Goal: Information Seeking & Learning: Learn about a topic

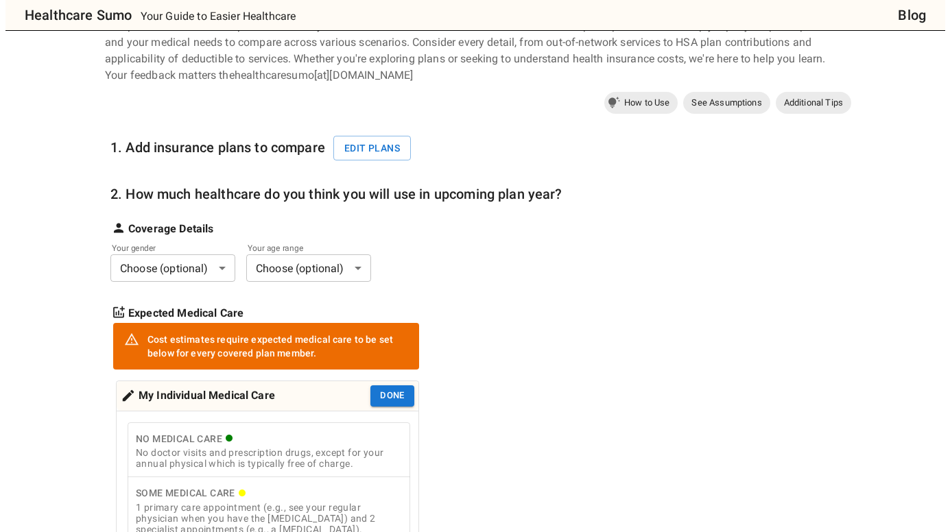
scroll to position [69, 0]
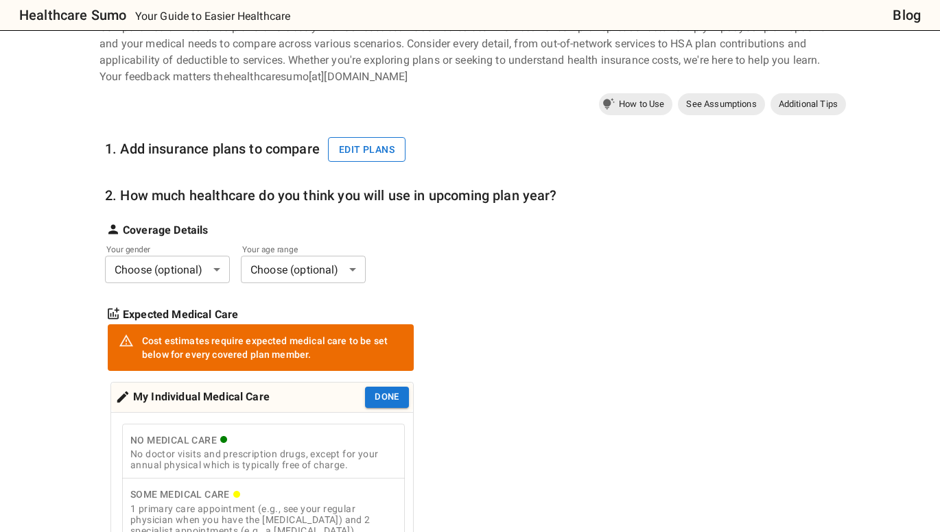
click at [377, 146] on button "Edit plans" at bounding box center [367, 149] width 78 height 25
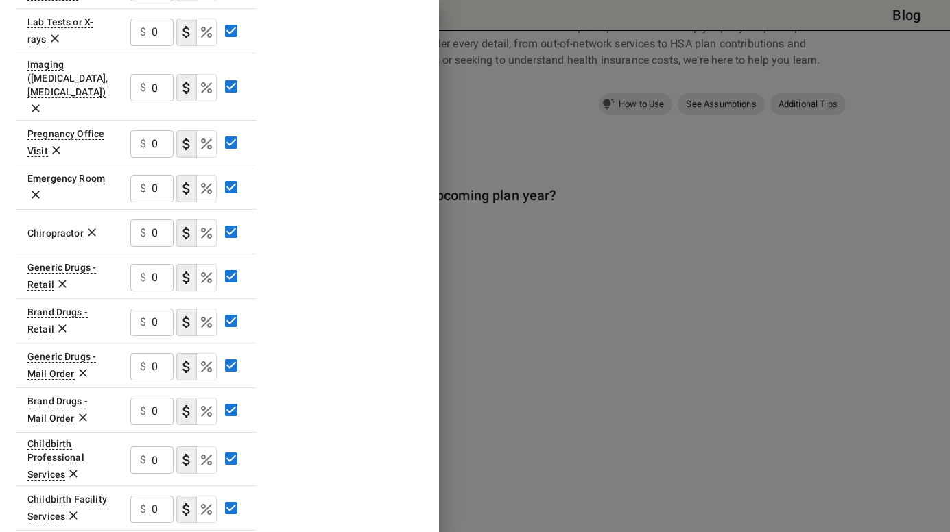
scroll to position [573, 0]
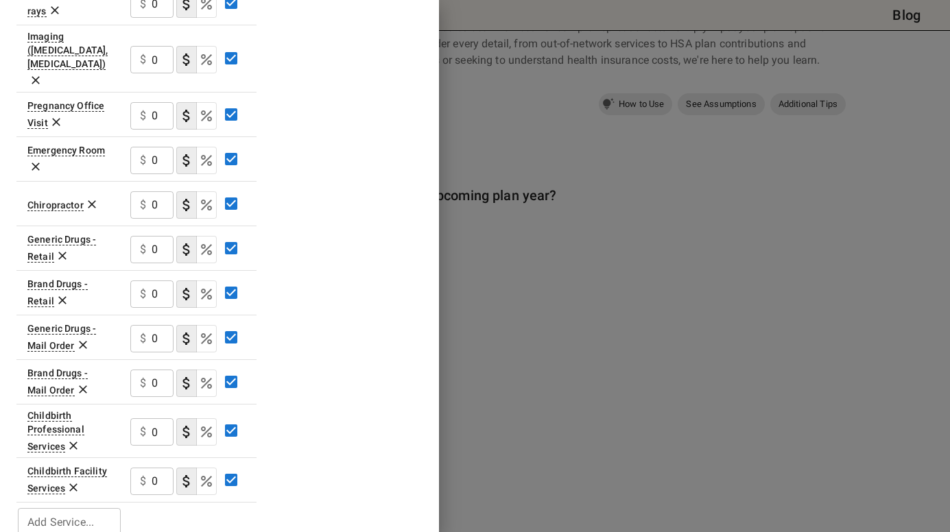
click at [108, 512] on input "Add Service..." at bounding box center [68, 521] width 93 height 19
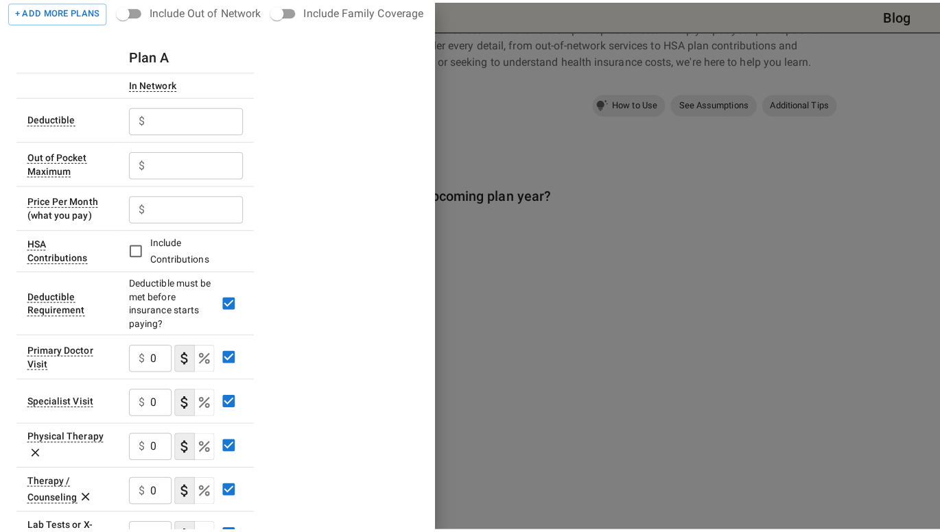
scroll to position [0, 0]
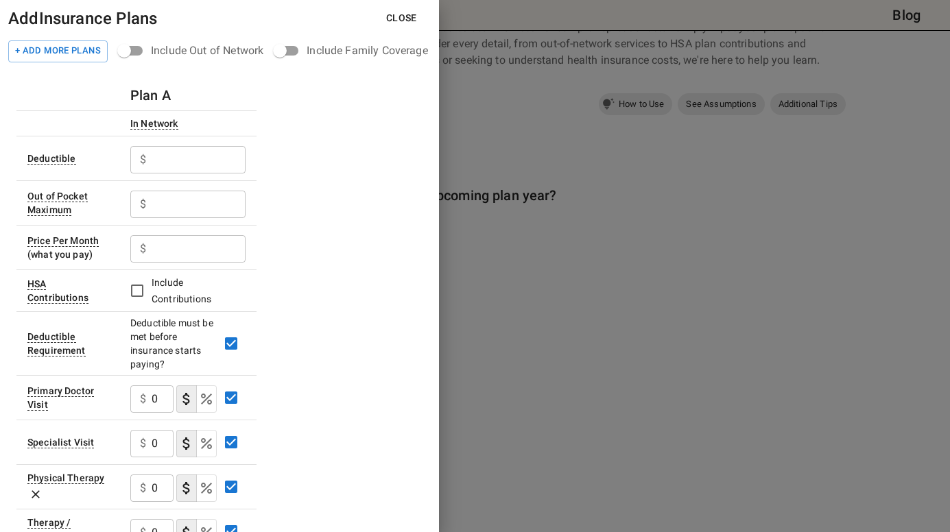
click at [414, 18] on button "Close" at bounding box center [401, 17] width 53 height 25
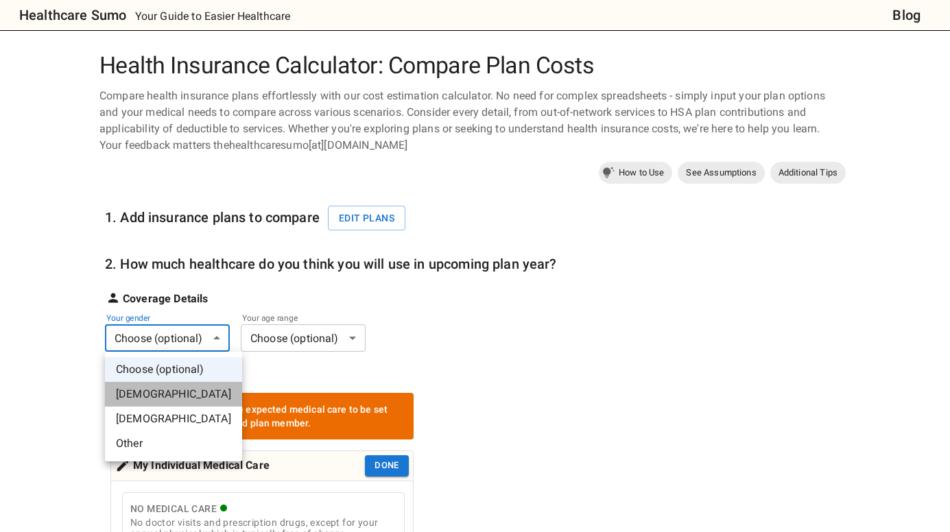
click at [198, 395] on li "[DEMOGRAPHIC_DATA]" at bounding box center [173, 394] width 137 height 25
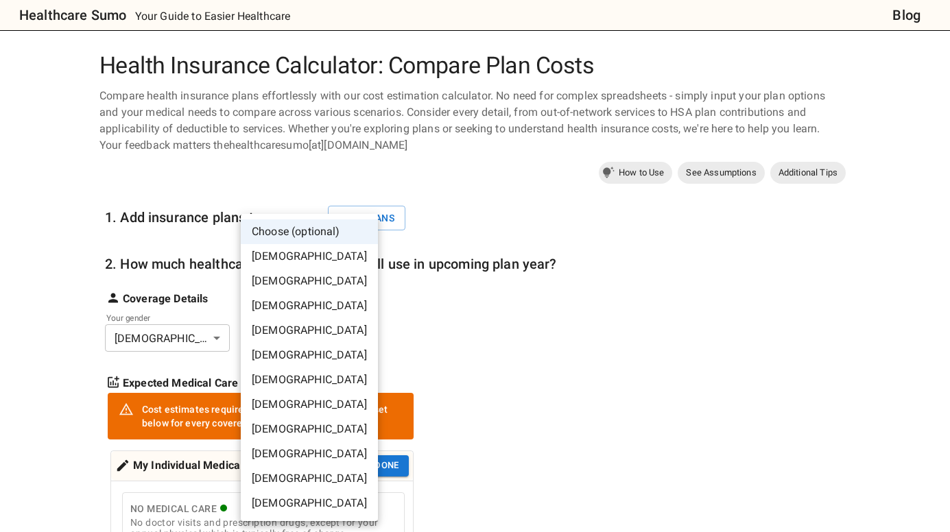
click at [289, 349] on li "[DEMOGRAPHIC_DATA]" at bounding box center [309, 355] width 137 height 25
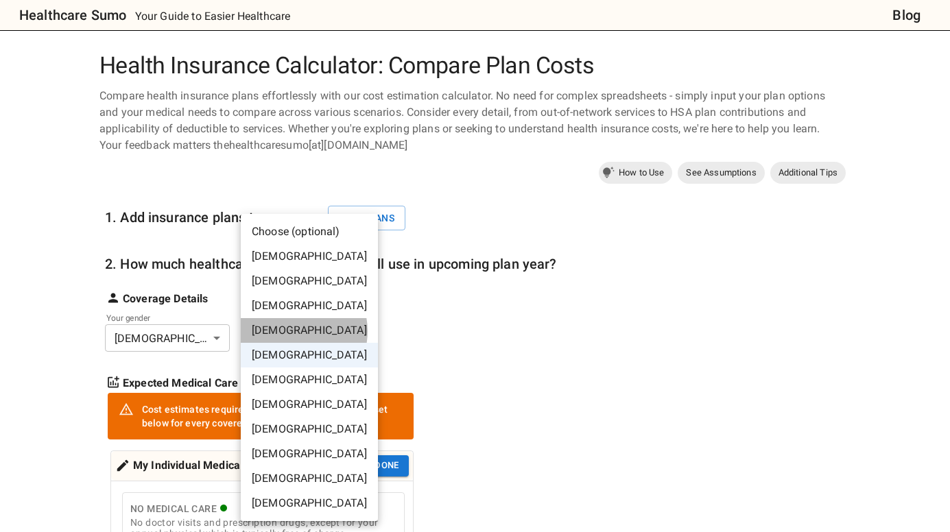
click at [294, 331] on li "[DEMOGRAPHIC_DATA]" at bounding box center [309, 330] width 137 height 25
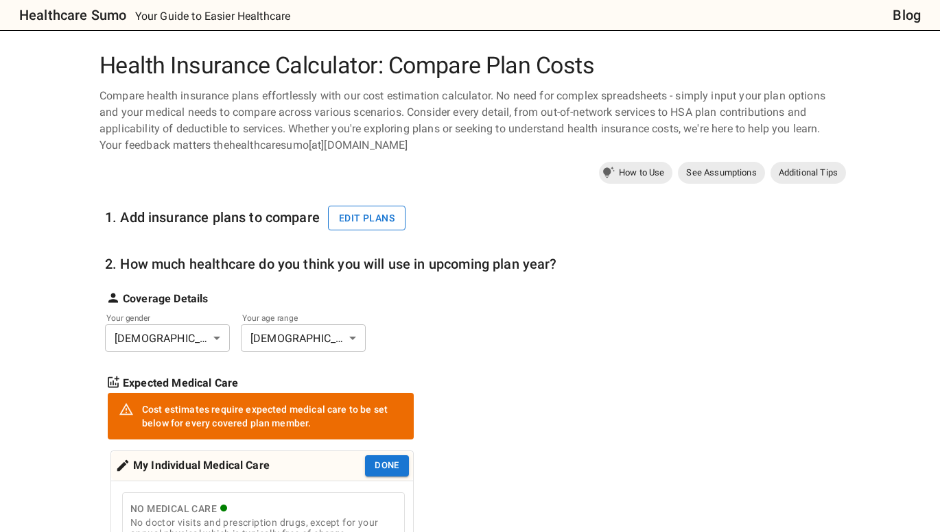
click at [364, 228] on button "Edit plans" at bounding box center [367, 218] width 78 height 25
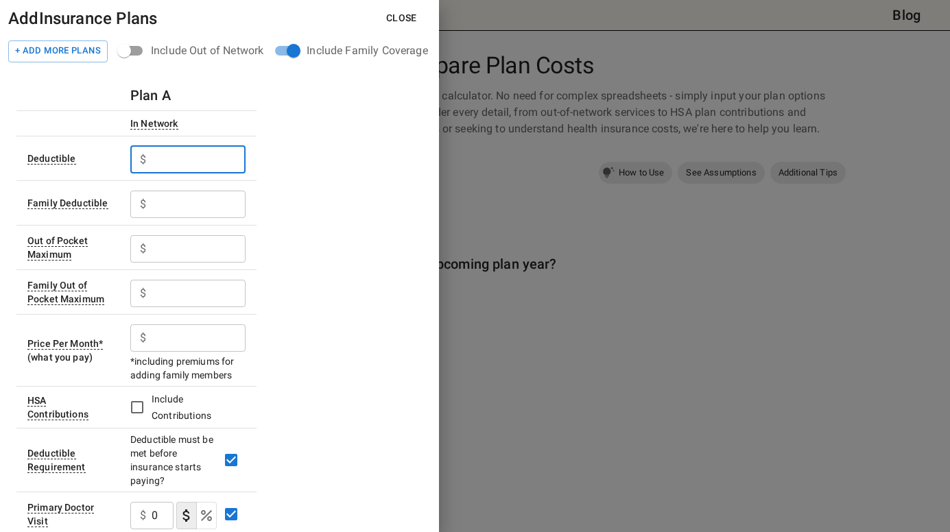
click at [224, 163] on input "text" at bounding box center [199, 159] width 94 height 27
click at [102, 52] on button "+ Add More Plans" at bounding box center [57, 51] width 99 height 22
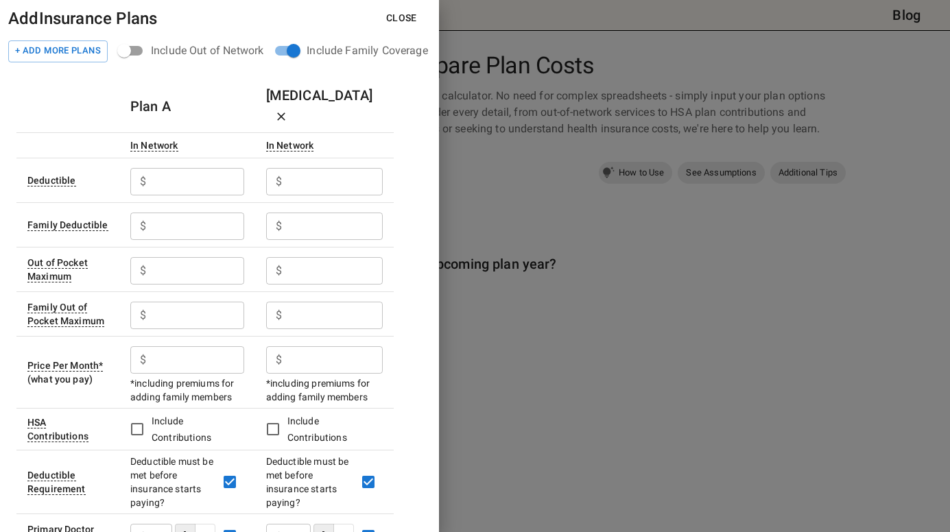
click at [231, 168] on input "text" at bounding box center [198, 181] width 93 height 27
type input "3000"
click at [224, 213] on input "text" at bounding box center [198, 226] width 93 height 27
type input "6000"
click at [226, 261] on input "text" at bounding box center [198, 270] width 93 height 27
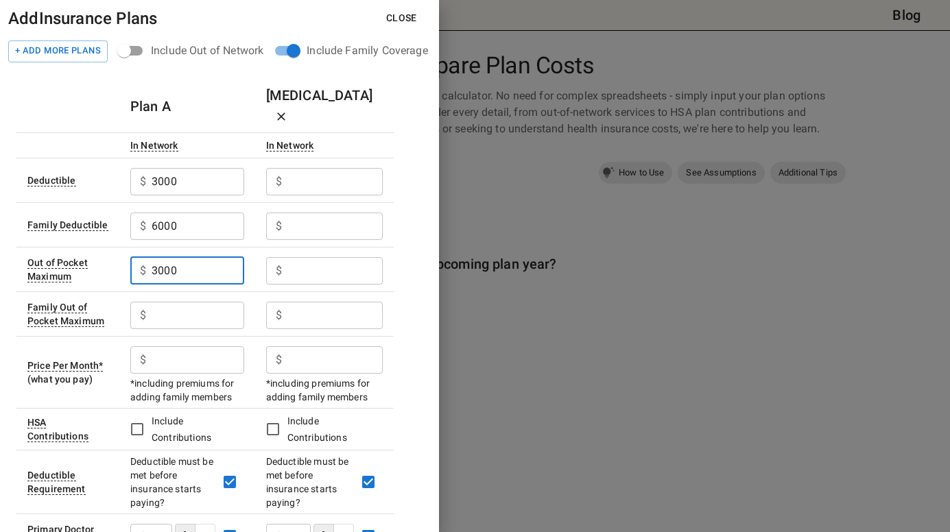
type input "3000"
click at [233, 304] on input "text" at bounding box center [198, 315] width 93 height 27
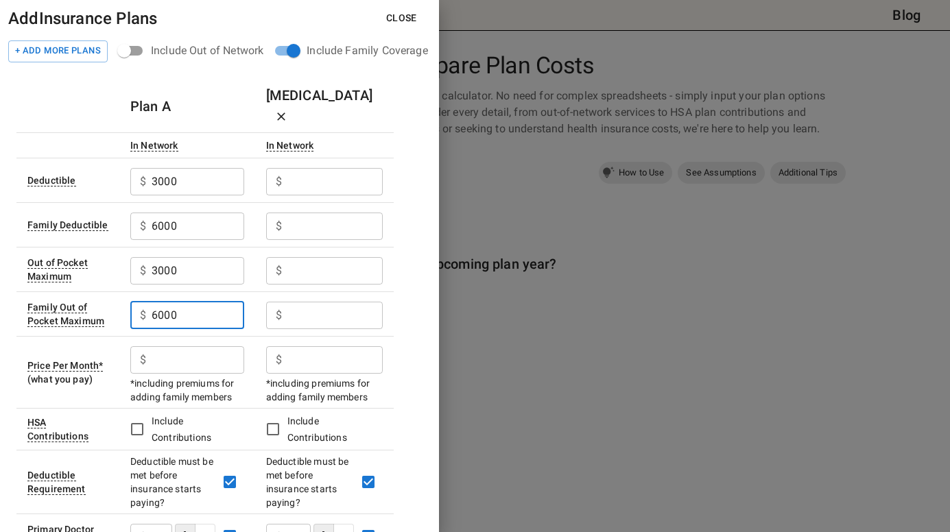
type input "6000"
click at [158, 346] on input "text" at bounding box center [198, 359] width 93 height 27
type input "1579"
click at [338, 168] on input "text" at bounding box center [334, 181] width 95 height 27
type input "5000"
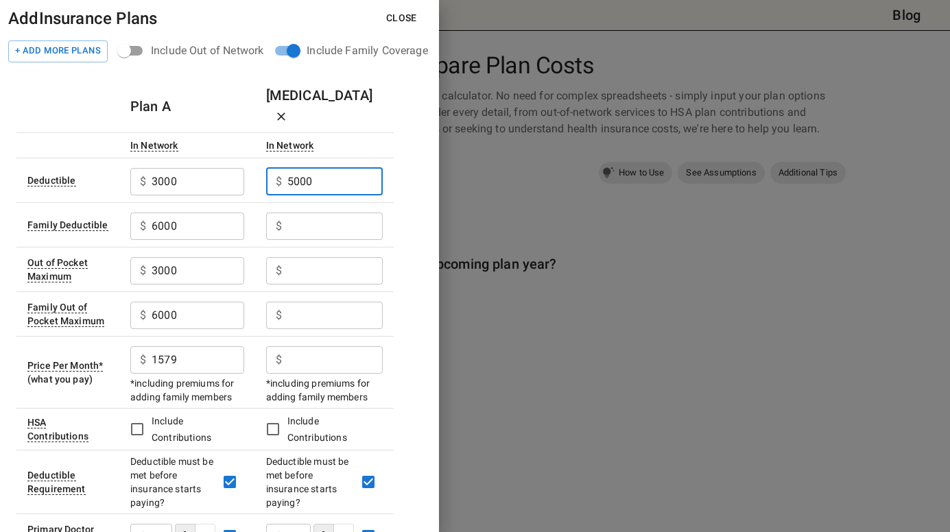
click at [318, 213] on input "text" at bounding box center [334, 226] width 95 height 27
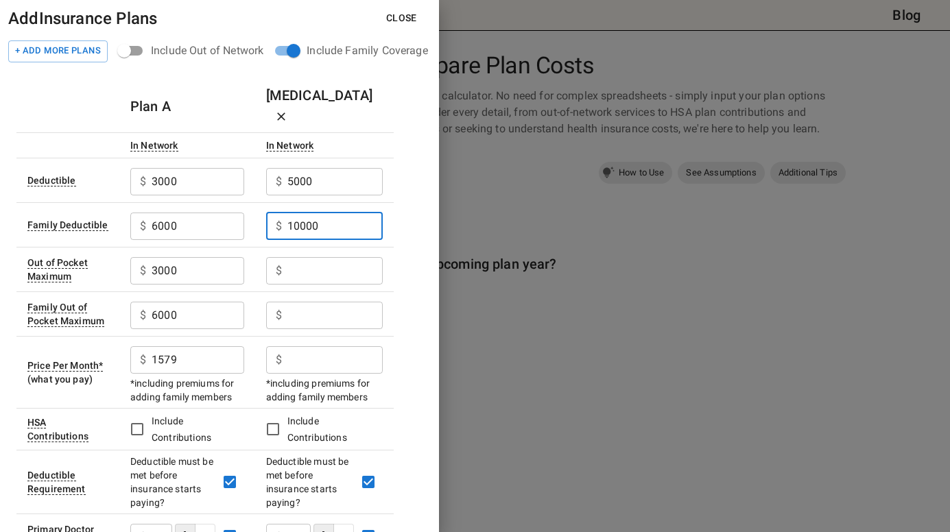
type input "10000"
click at [337, 257] on input "text" at bounding box center [334, 270] width 95 height 27
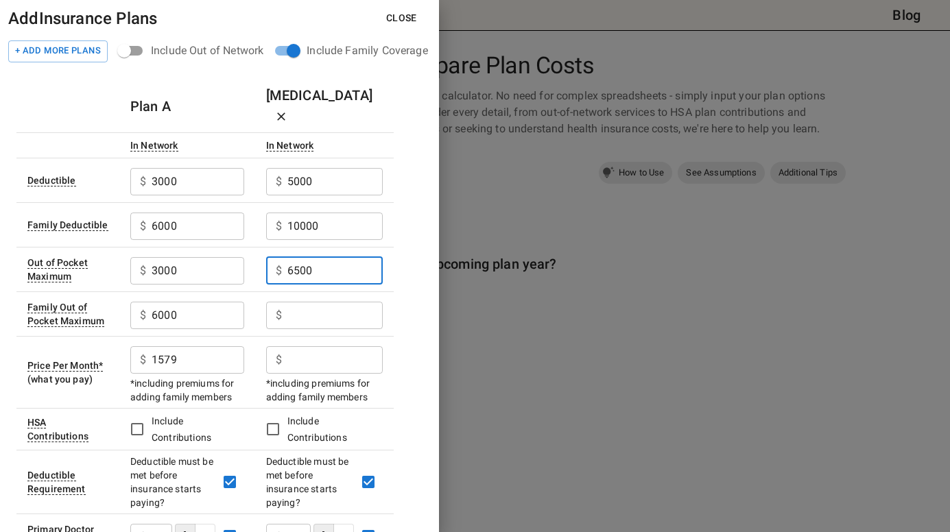
type input "6500"
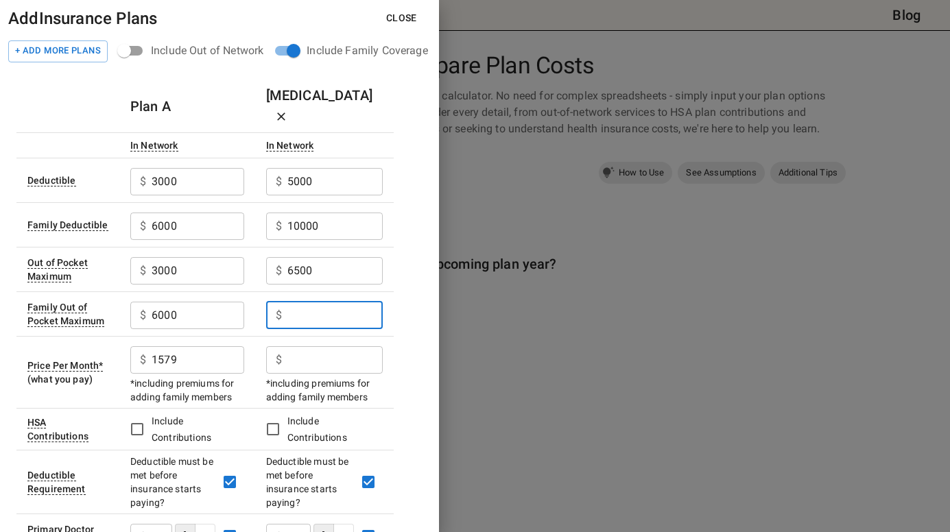
click at [371, 302] on input "text" at bounding box center [334, 315] width 95 height 27
type input "13000"
click at [348, 348] on input "text" at bounding box center [334, 359] width 95 height 27
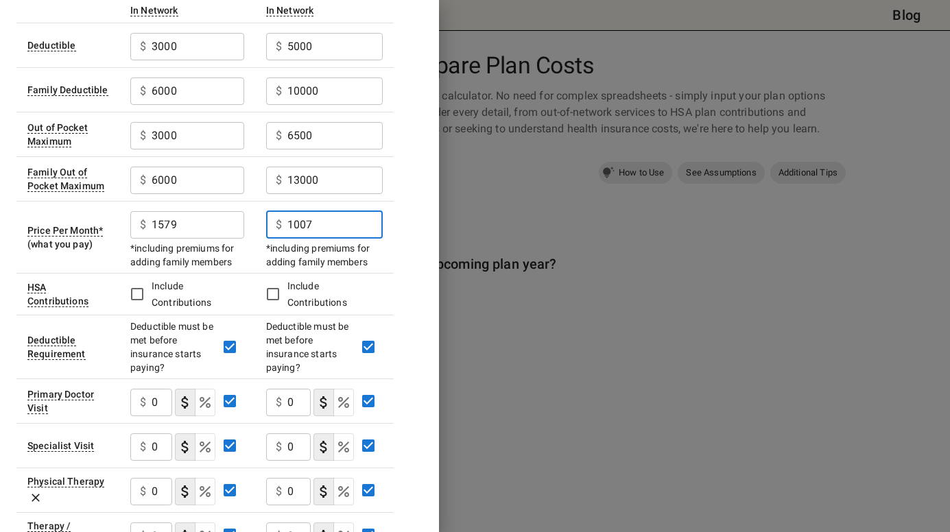
scroll to position [137, 0]
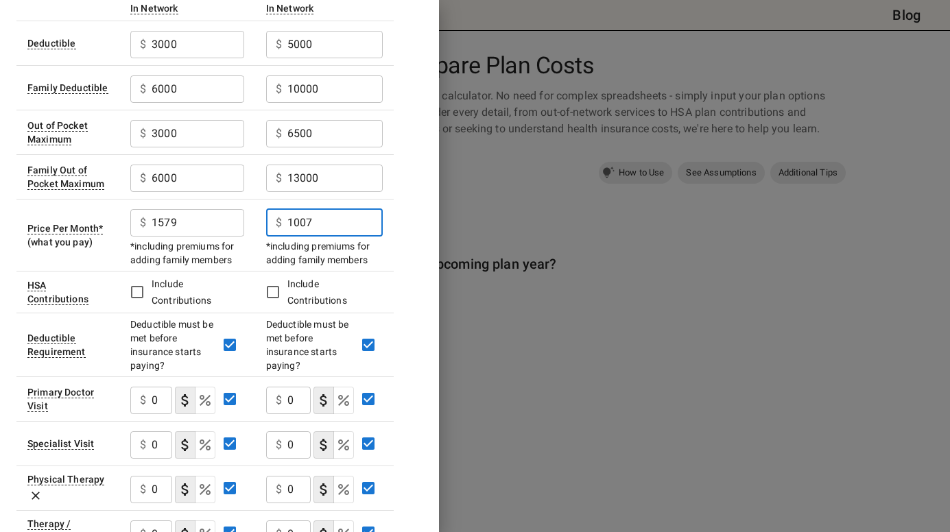
type input "1007"
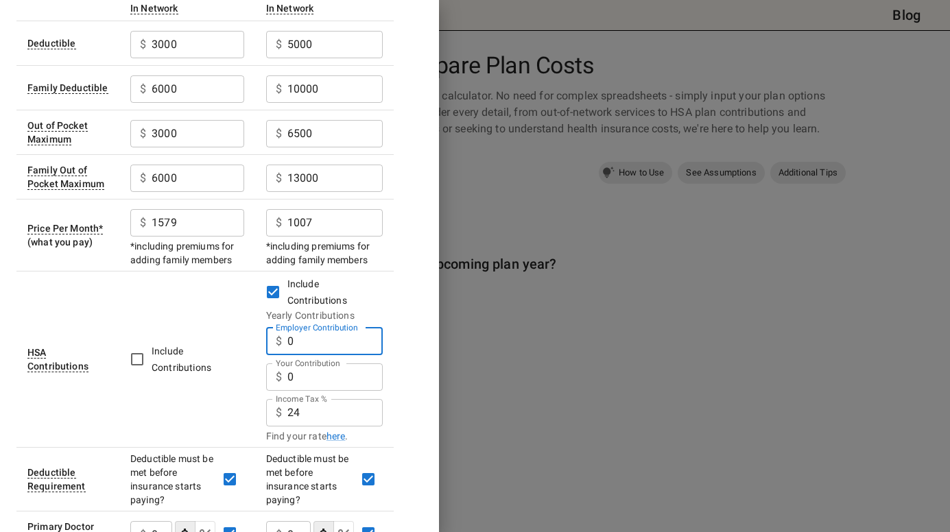
click at [312, 328] on input "0" at bounding box center [334, 341] width 95 height 27
type input "600"
click at [329, 399] on input "24" at bounding box center [334, 412] width 95 height 27
type input "2"
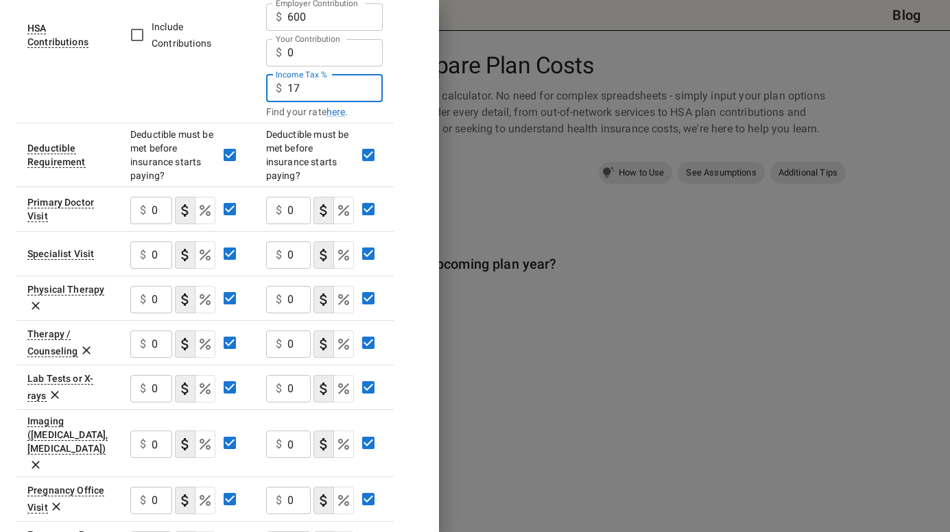
scroll to position [480, 0]
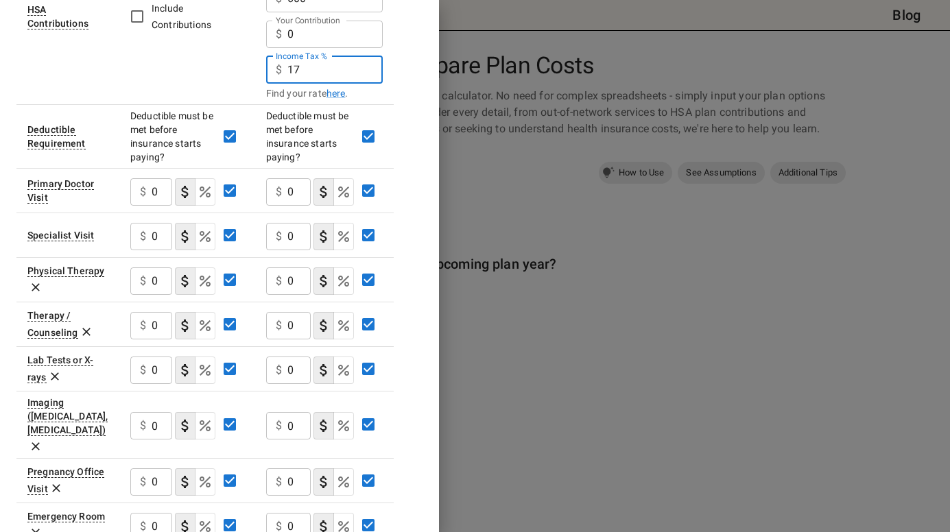
type input "17"
click at [167, 178] on input "0" at bounding box center [162, 191] width 21 height 27
type input "25"
click at [159, 223] on input "0" at bounding box center [162, 236] width 21 height 27
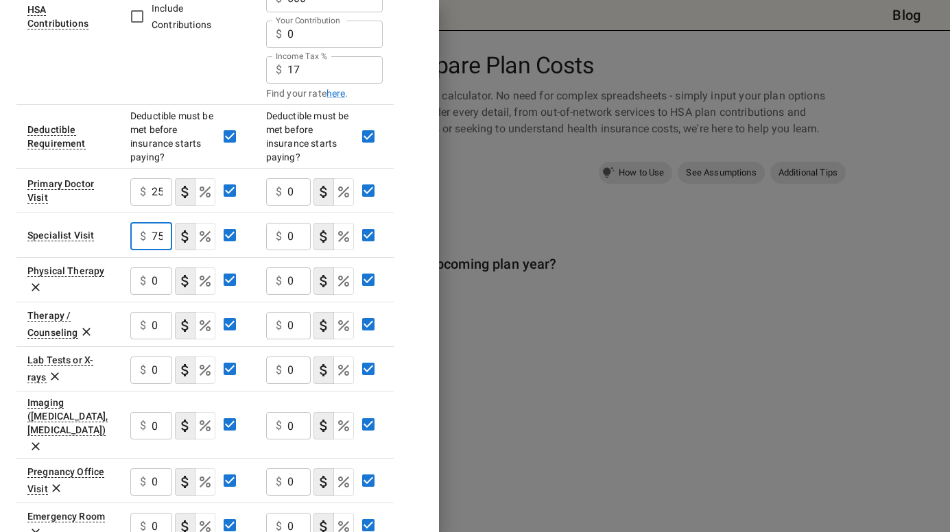
type input "75"
click at [32, 281] on icon at bounding box center [36, 288] width 14 height 14
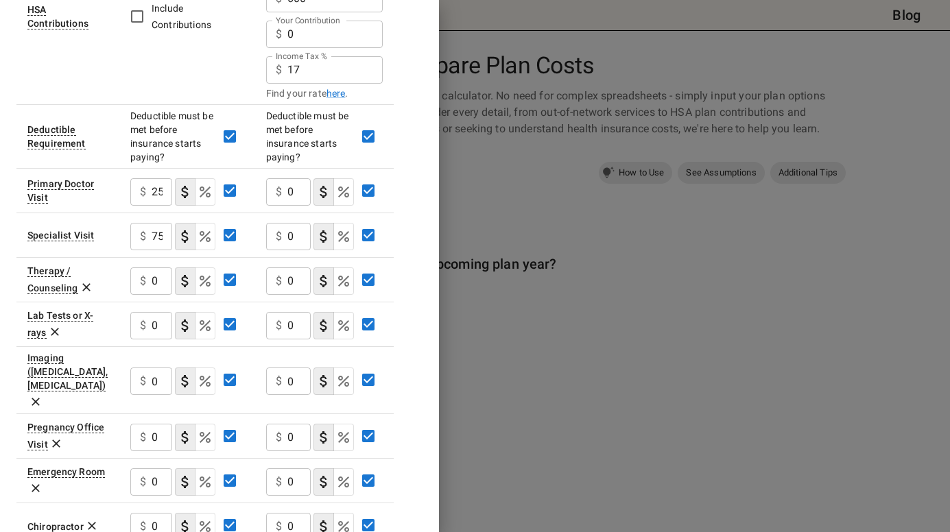
click at [86, 281] on icon at bounding box center [87, 288] width 14 height 14
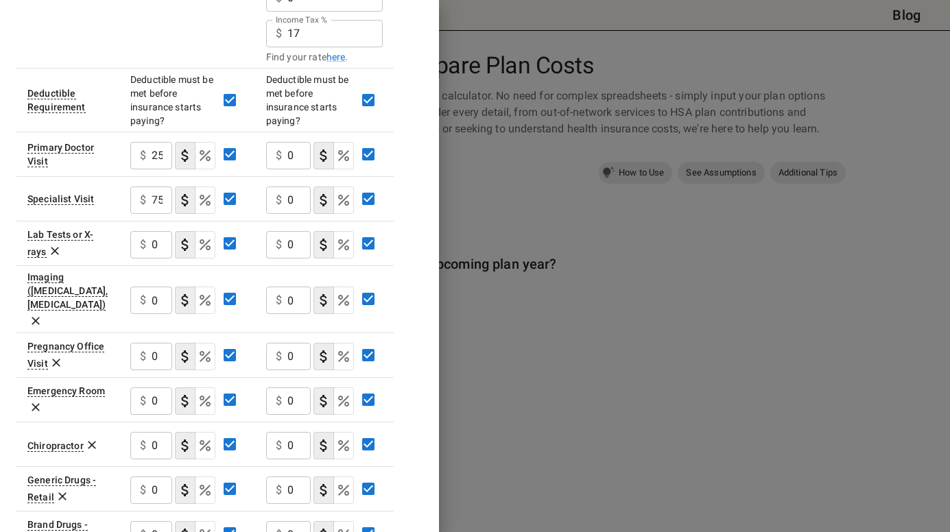
scroll to position [549, 0]
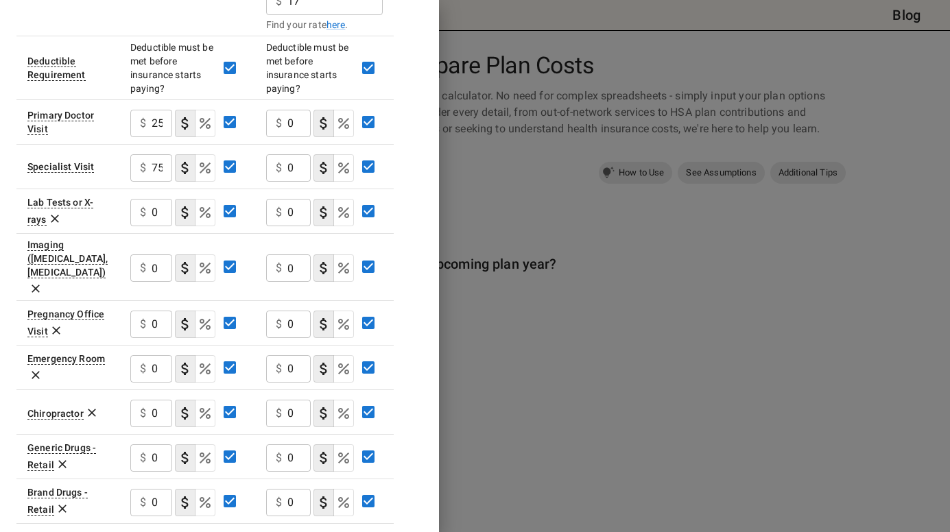
click at [165, 311] on input "0" at bounding box center [162, 324] width 21 height 27
type input "25"
click at [154, 355] on input "0" at bounding box center [162, 368] width 21 height 27
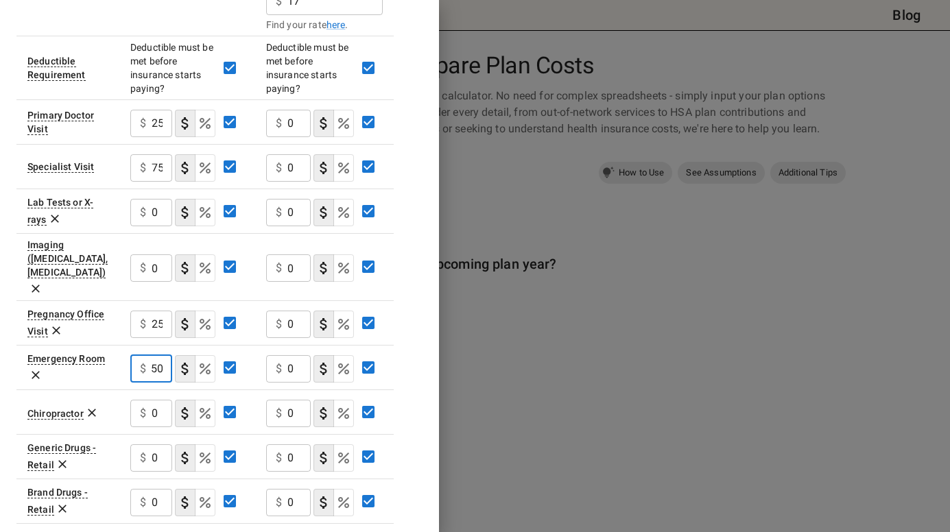
type input "2500"
click at [165, 400] on input "0" at bounding box center [162, 413] width 21 height 27
click at [162, 445] on input "0" at bounding box center [162, 458] width 21 height 27
type input "10"
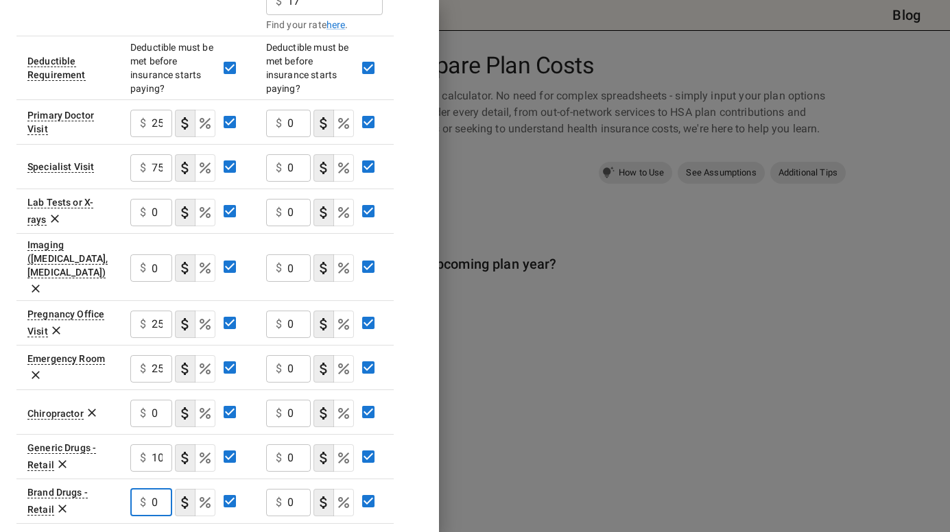
click at [167, 489] on input "0" at bounding box center [162, 502] width 21 height 27
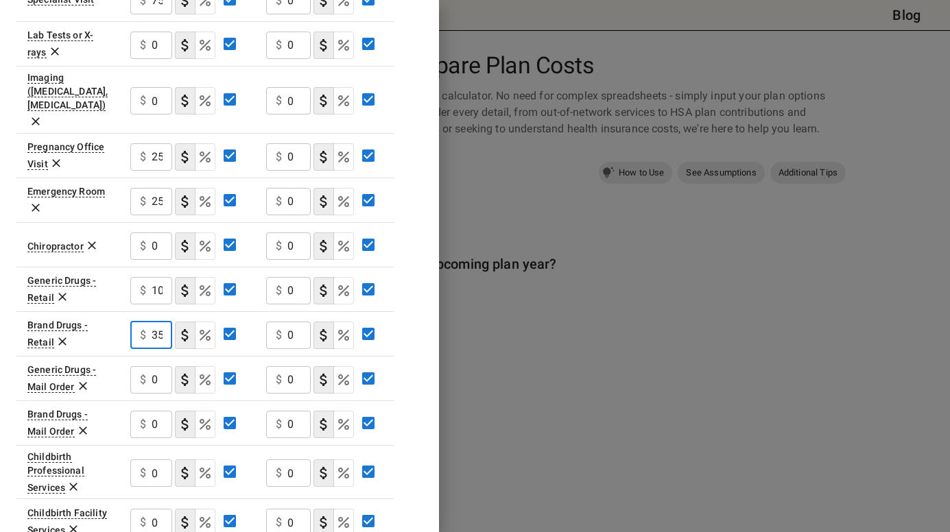
scroll to position [735, 0]
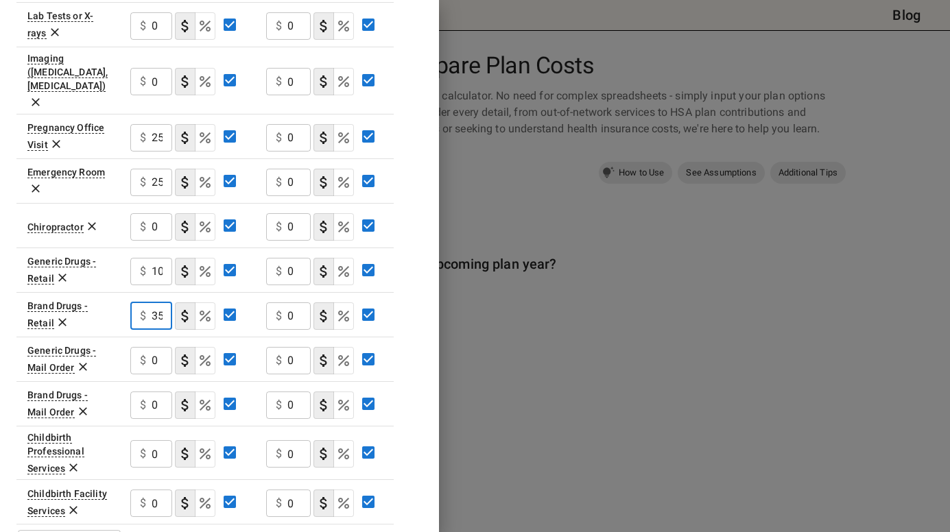
type input "35"
click at [81, 360] on icon at bounding box center [83, 367] width 14 height 14
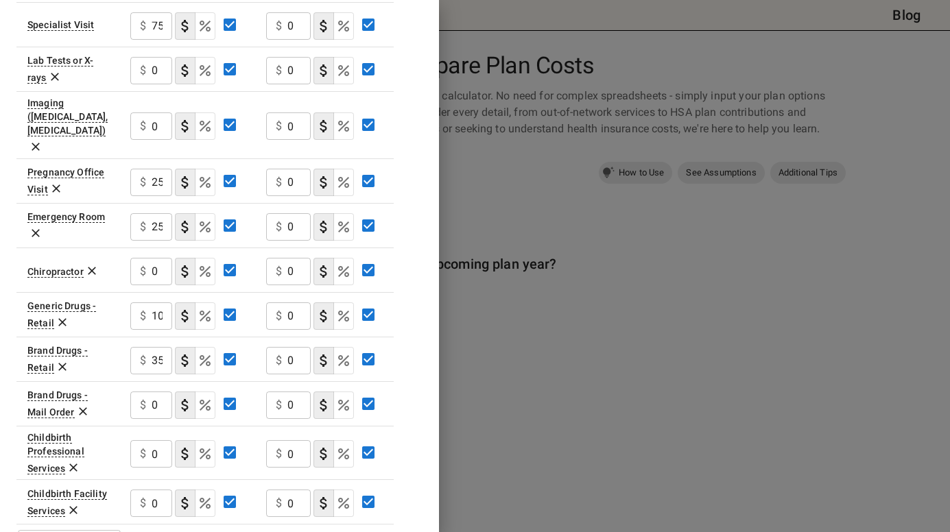
click at [82, 405] on icon at bounding box center [83, 412] width 14 height 14
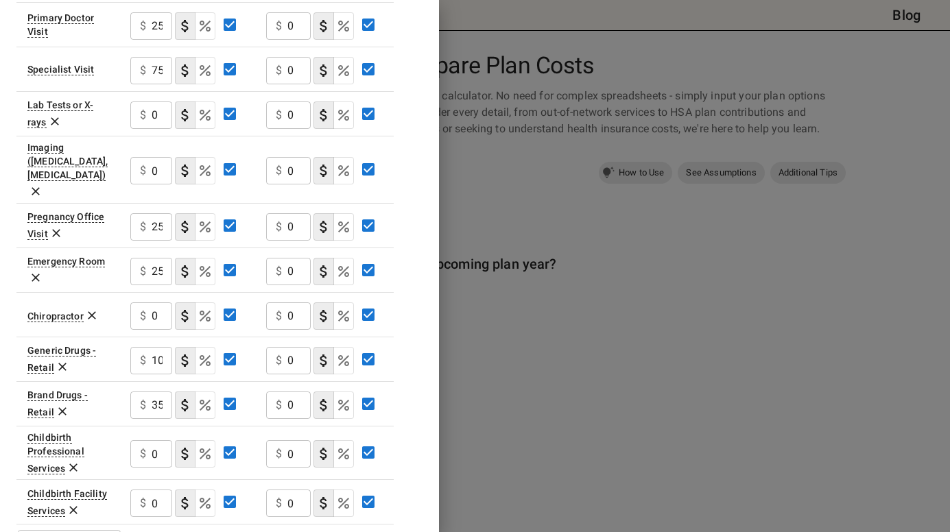
click at [168, 440] on input "0" at bounding box center [162, 453] width 21 height 27
type input "25"
click at [160, 490] on input "0" at bounding box center [162, 503] width 21 height 27
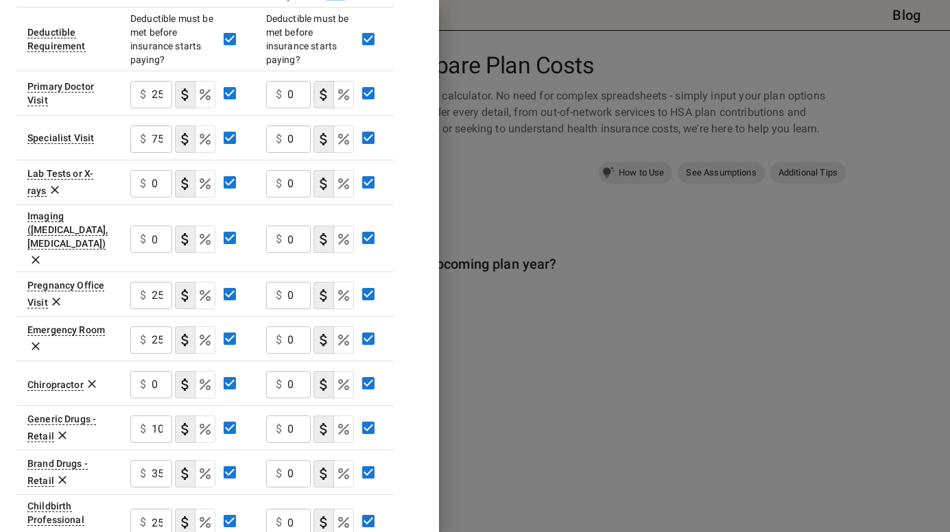
scroll to position [509, 0]
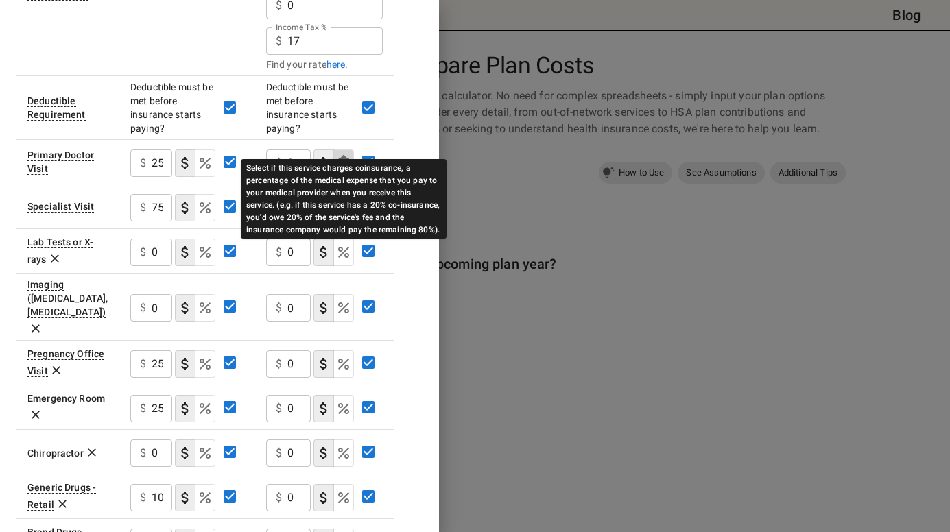
click at [342, 155] on icon "Select if this service charges coinsurance, a percentage of the medical expense…" at bounding box center [343, 163] width 16 height 16
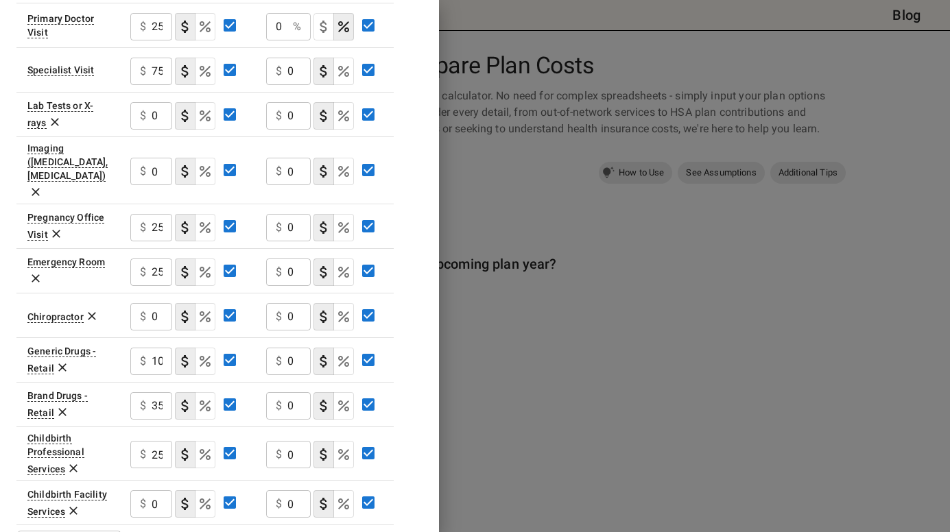
scroll to position [646, 0]
click at [346, 490] on button "coinsurance" at bounding box center [343, 503] width 21 height 27
click at [341, 446] on icon "Select if this service charges coinsurance, a percentage of the medical expense…" at bounding box center [343, 454] width 16 height 16
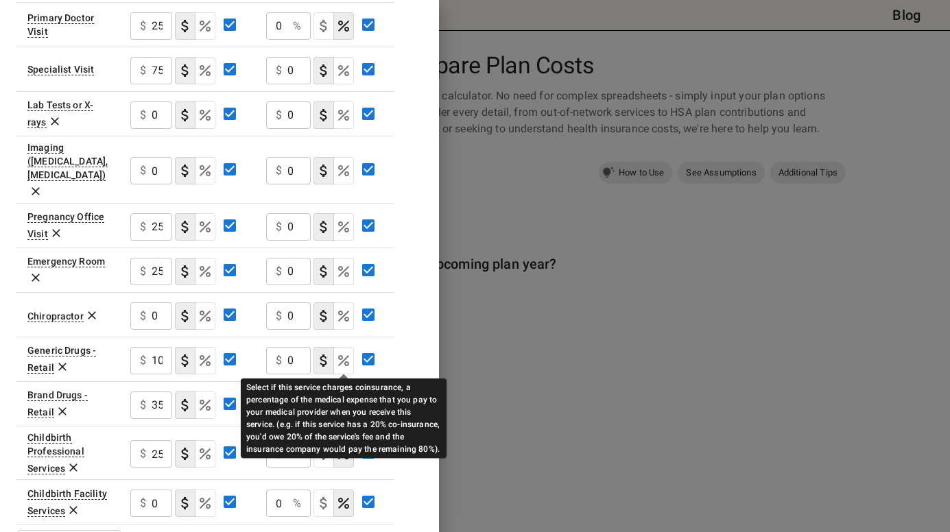
click at [343, 397] on icon "Select if this service charges coinsurance, a percentage of the medical expense…" at bounding box center [343, 405] width 16 height 16
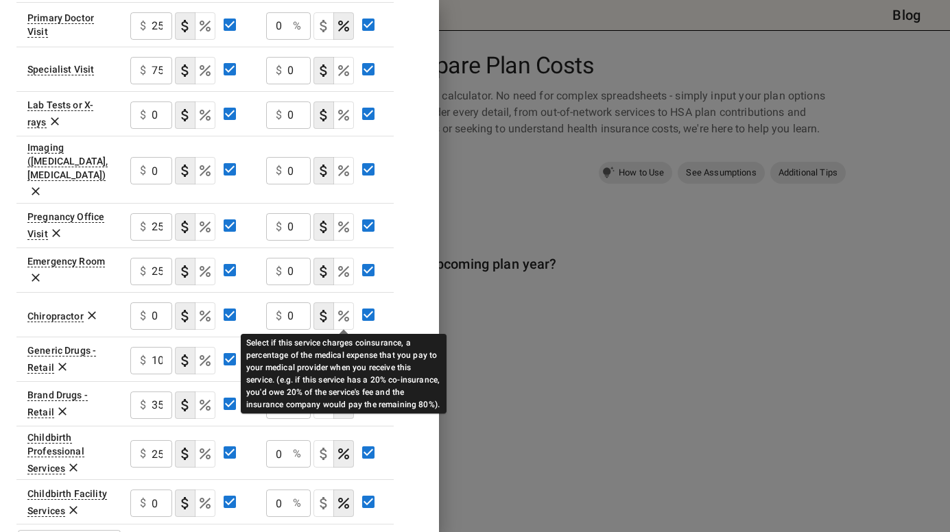
click at [344, 353] on icon "Select if this service charges coinsurance, a percentage of the medical expense…" at bounding box center [343, 361] width 16 height 16
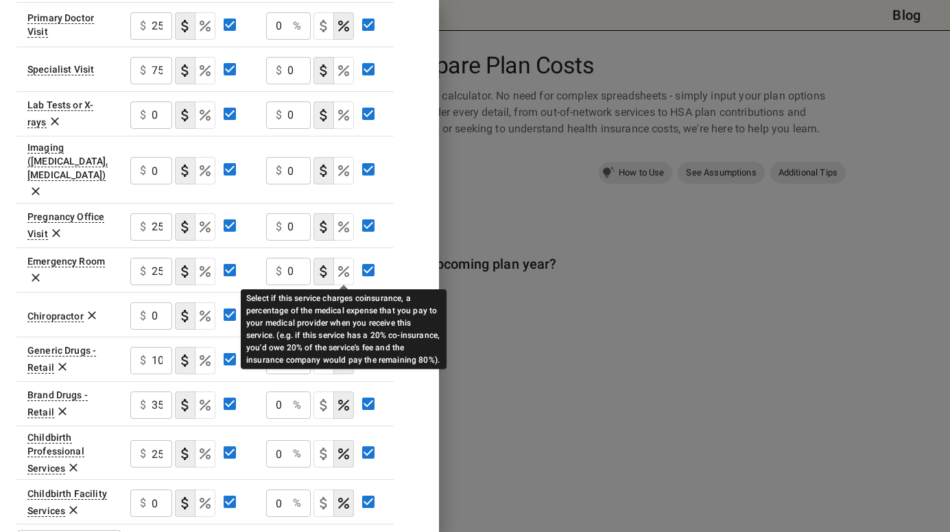
click at [341, 308] on icon "Select if this service charges coinsurance, a percentage of the medical expense…" at bounding box center [343, 316] width 16 height 16
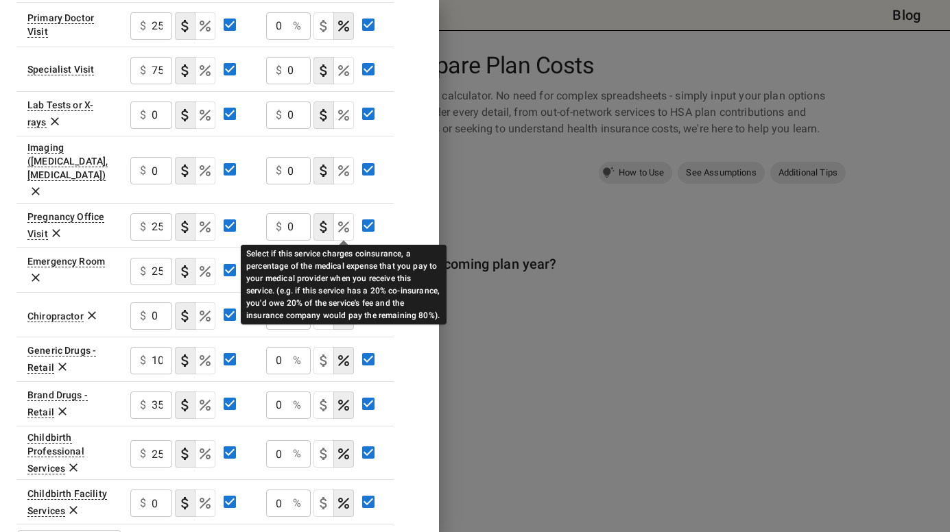
drag, startPoint x: 341, startPoint y: 230, endPoint x: 353, endPoint y: 201, distance: 31.7
click at [341, 263] on icon "Select if this service charges coinsurance, a percentage of the medical expense…" at bounding box center [343, 271] width 16 height 16
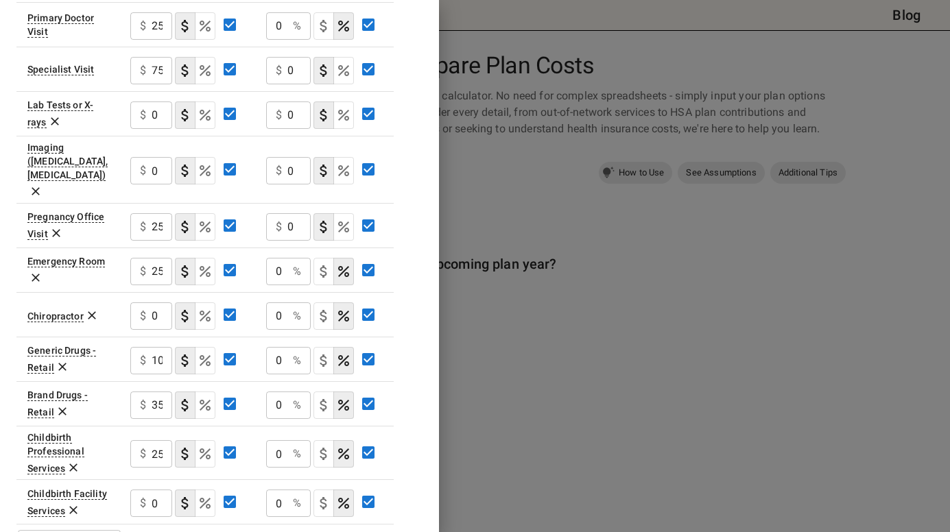
click at [348, 219] on icon "Select if this service charges coinsurance, a percentage of the medical expense…" at bounding box center [343, 227] width 16 height 16
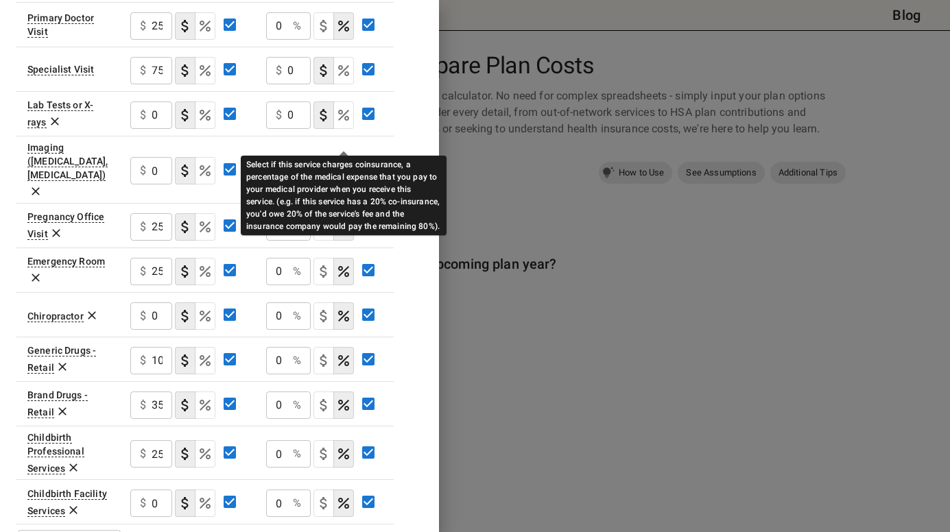
click at [339, 163] on icon "Select if this service charges coinsurance, a percentage of the medical expense…" at bounding box center [343, 171] width 16 height 16
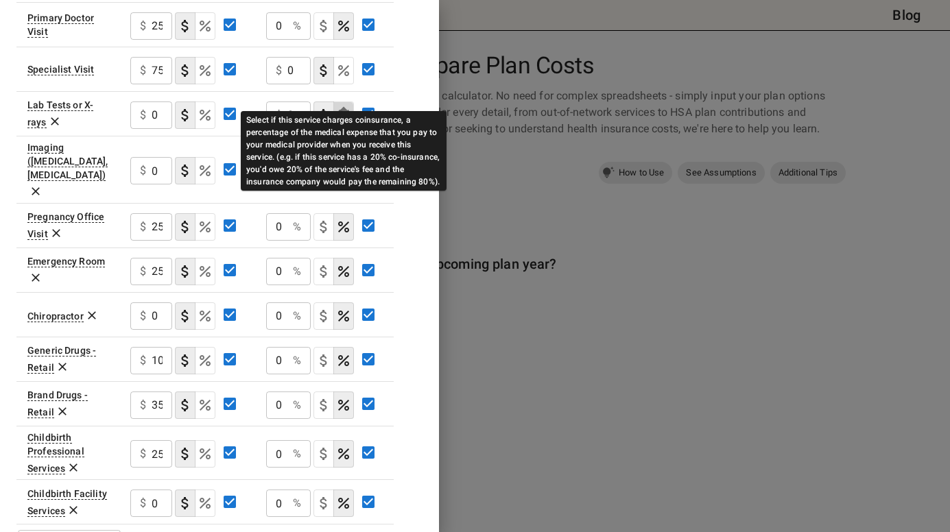
drag, startPoint x: 339, startPoint y: 99, endPoint x: 340, endPoint y: 75, distance: 24.0
click at [339, 107] on icon "Select if this service charges coinsurance, a percentage of the medical expense…" at bounding box center [343, 115] width 16 height 16
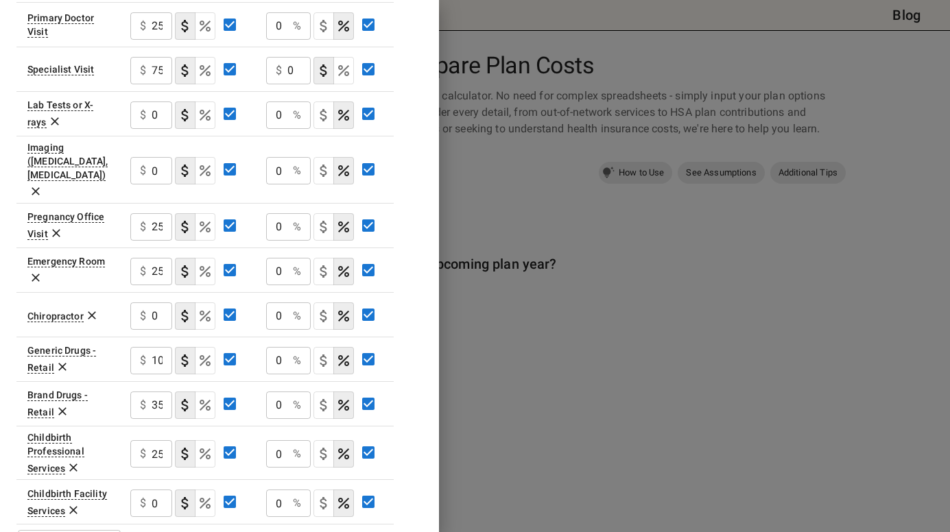
click at [338, 57] on button "coinsurance" at bounding box center [343, 70] width 21 height 27
click at [289, 12] on div "0 % ​" at bounding box center [288, 25] width 45 height 27
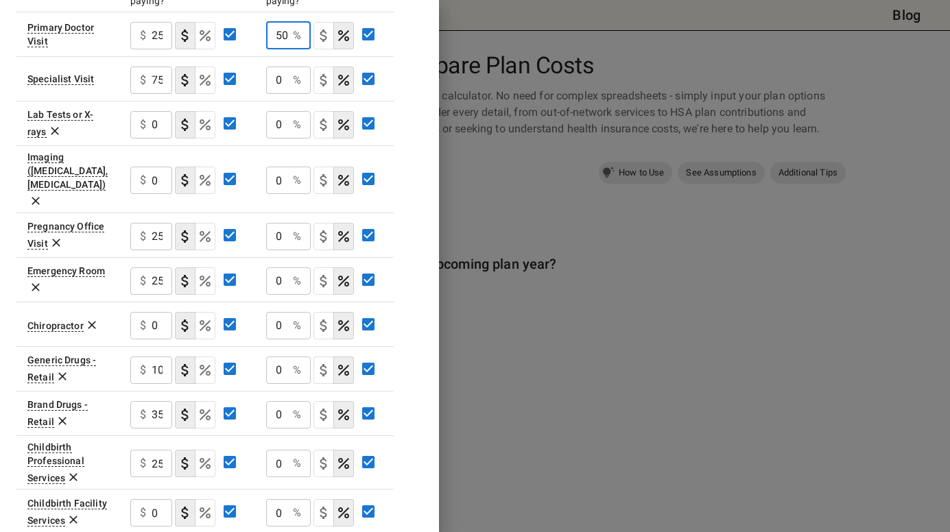
scroll to position [0, 1]
type input "50"
click at [280, 67] on input "0" at bounding box center [276, 80] width 21 height 27
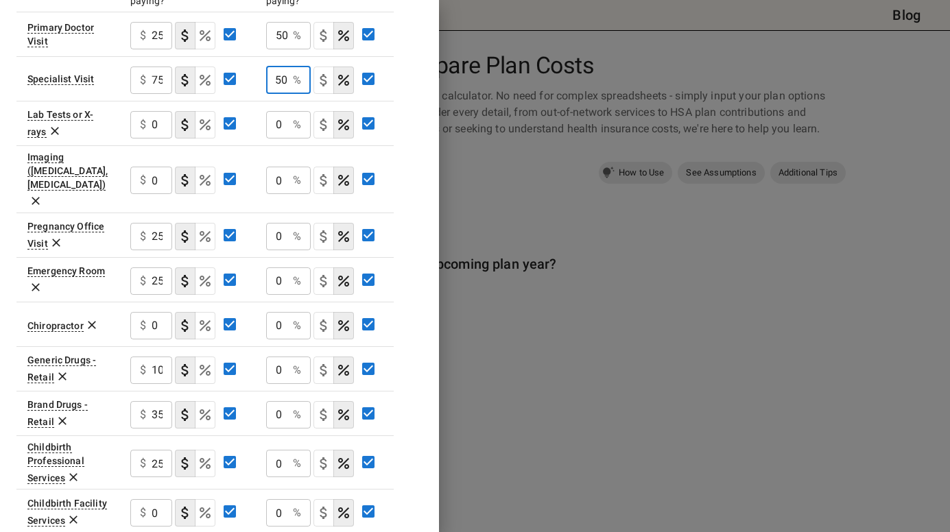
type input "50"
click at [292, 111] on div "0 % ​" at bounding box center [288, 124] width 45 height 27
type input "50"
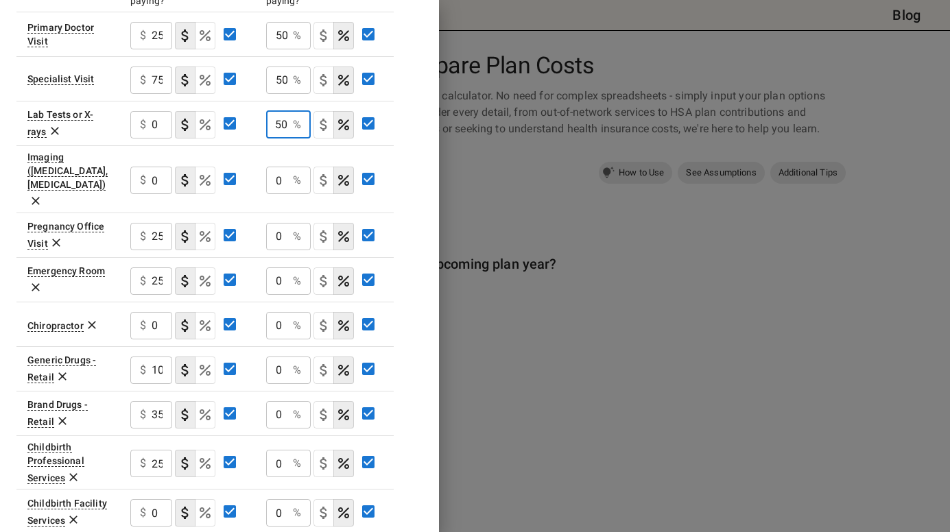
scroll to position [0, 0]
click at [293, 172] on p "%" at bounding box center [297, 180] width 8 height 16
click at [290, 167] on div "0 % ​" at bounding box center [288, 180] width 45 height 27
type input "50"
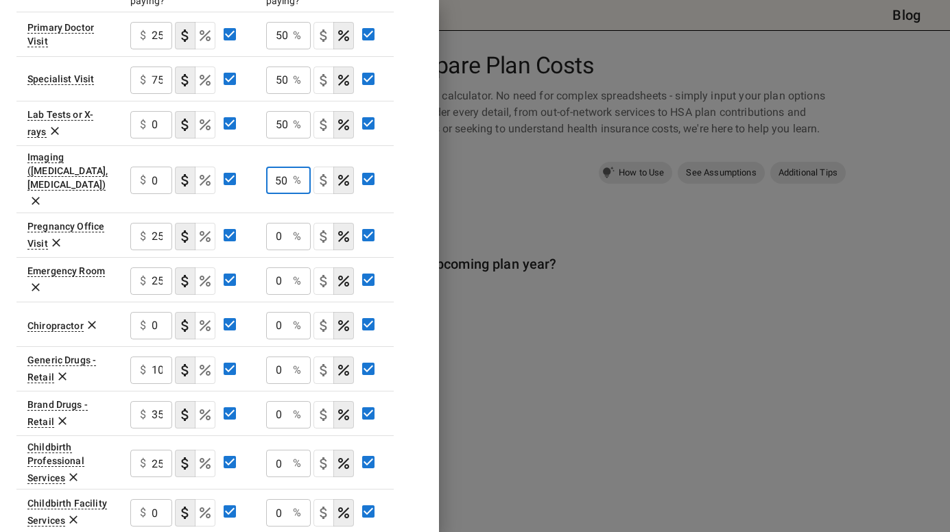
scroll to position [0, 0]
click at [289, 223] on div "0 % ​" at bounding box center [288, 236] width 45 height 27
type input "50"
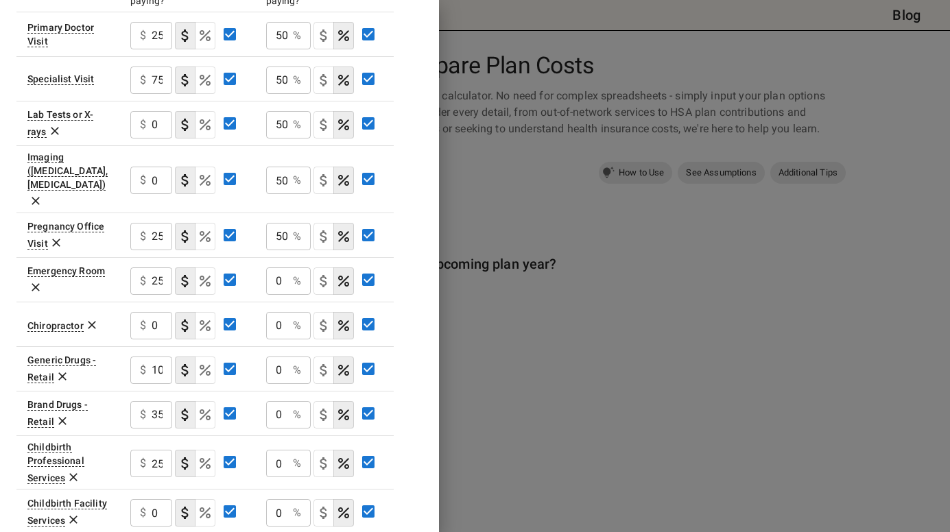
click at [290, 268] on div "0 % ​" at bounding box center [288, 281] width 45 height 27
type input "50"
click at [292, 312] on div "0 % ​" at bounding box center [288, 325] width 45 height 27
type input "50"
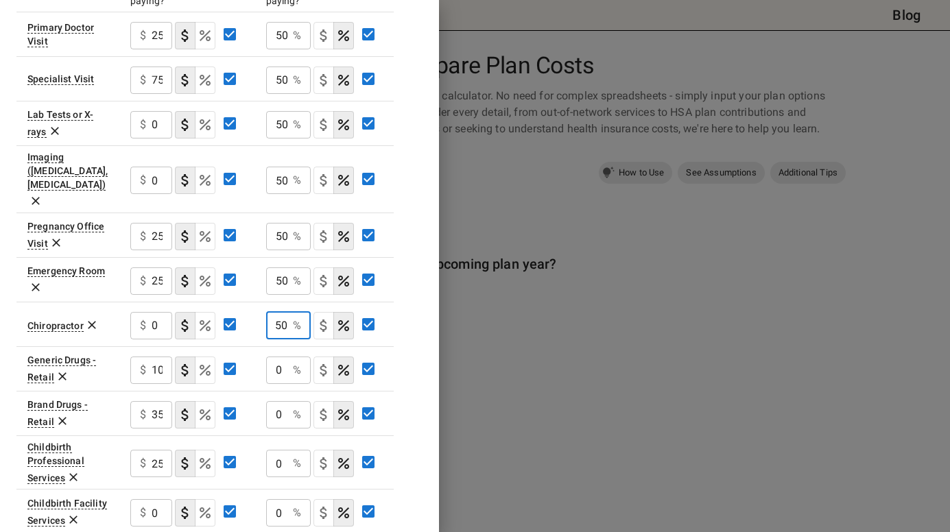
scroll to position [0, 0]
click at [290, 357] on div "0 % ​" at bounding box center [288, 370] width 45 height 27
type input "50"
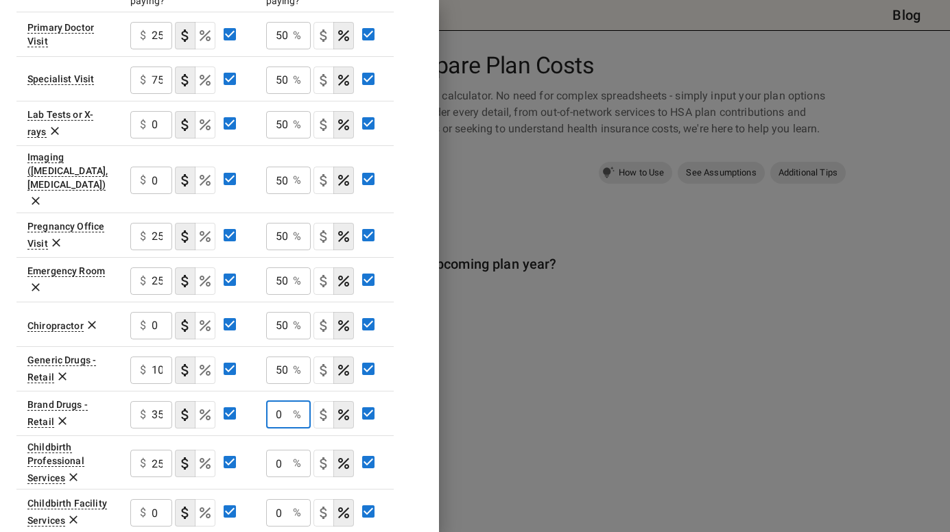
click at [287, 401] on input "0" at bounding box center [276, 414] width 21 height 27
type input "50"
click at [287, 450] on input "0" at bounding box center [276, 463] width 21 height 27
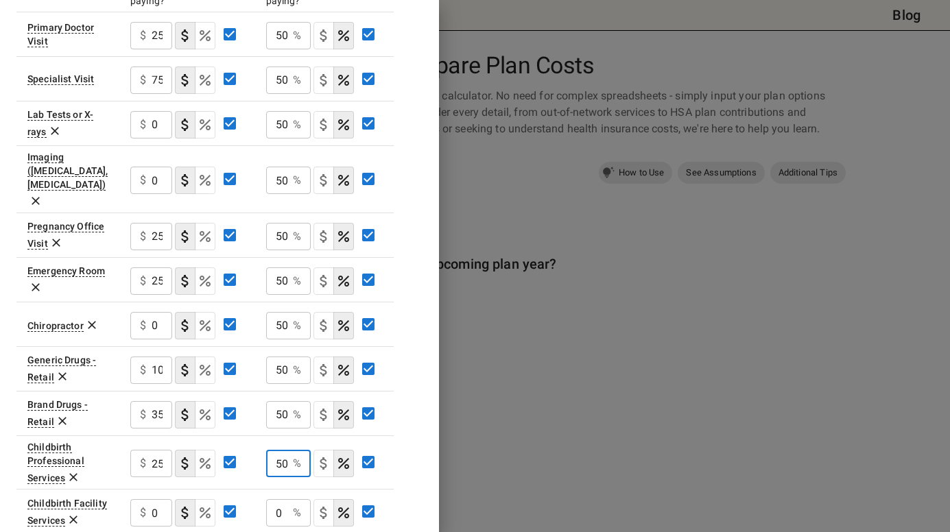
scroll to position [0, 1]
type input "50"
click at [290, 499] on div "0 % ​" at bounding box center [288, 512] width 45 height 27
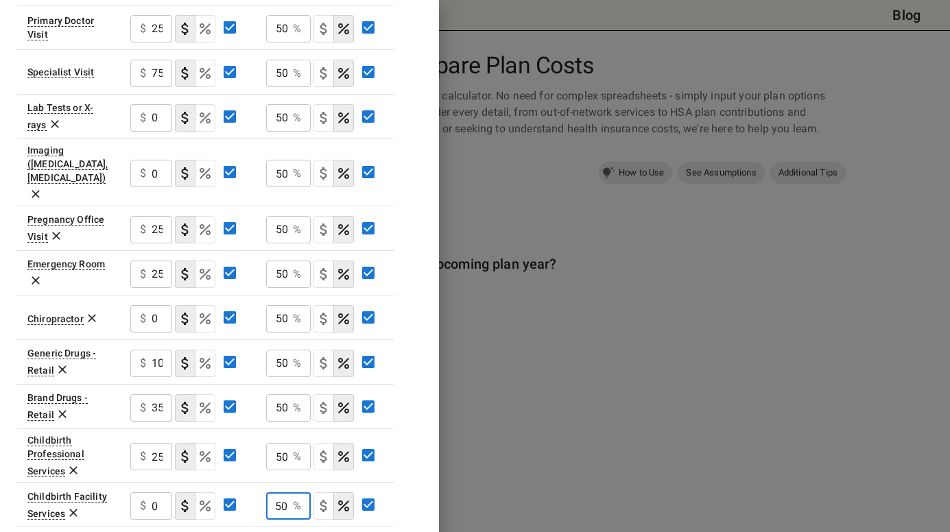
scroll to position [0, 0]
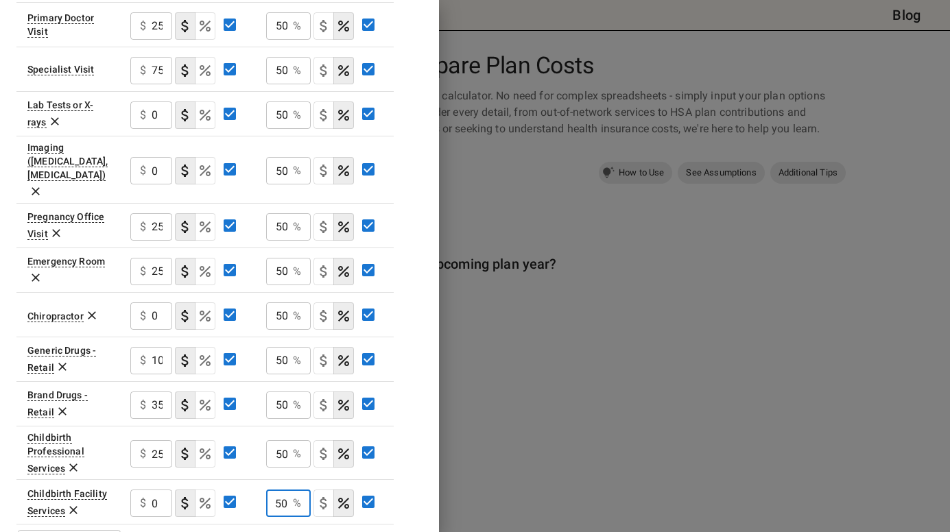
type input "50"
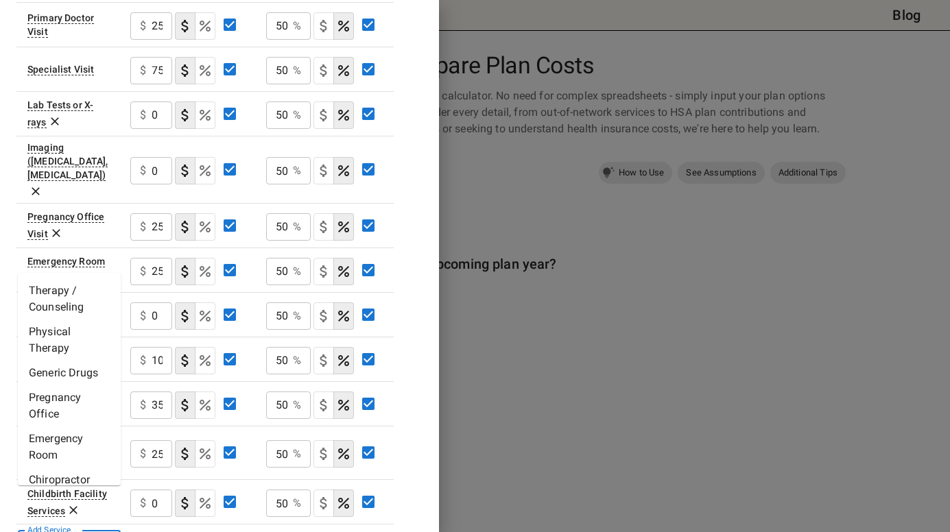
click at [84, 296] on li "Therapy / Counseling" at bounding box center [69, 299] width 103 height 41
type input "**********"
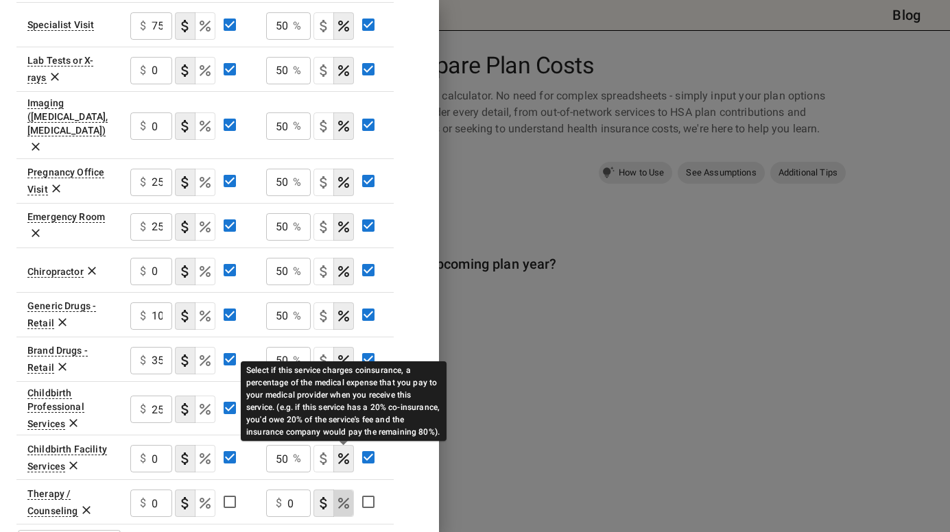
click at [348, 495] on icon "Select if this service charges coinsurance, a percentage of the medical expense…" at bounding box center [343, 503] width 16 height 16
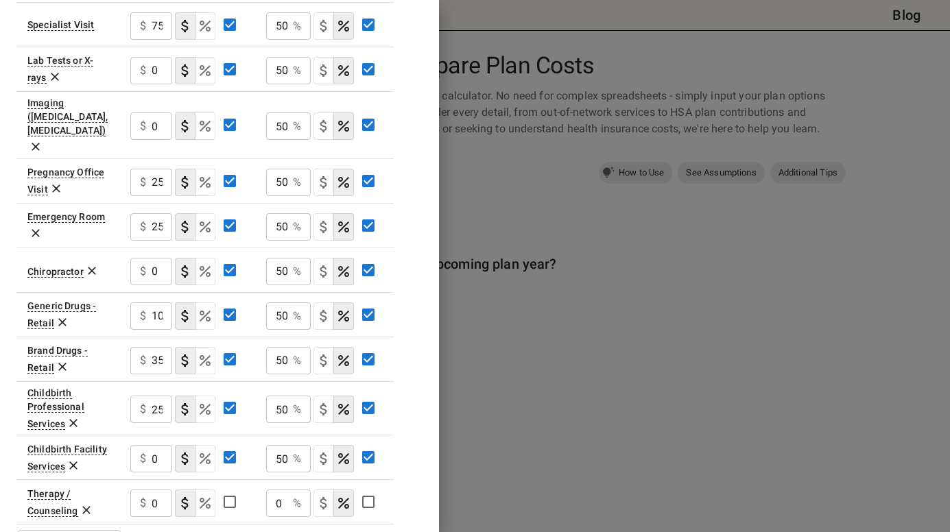
click at [292, 490] on div "0 % ​" at bounding box center [288, 503] width 45 height 27
type input "50"
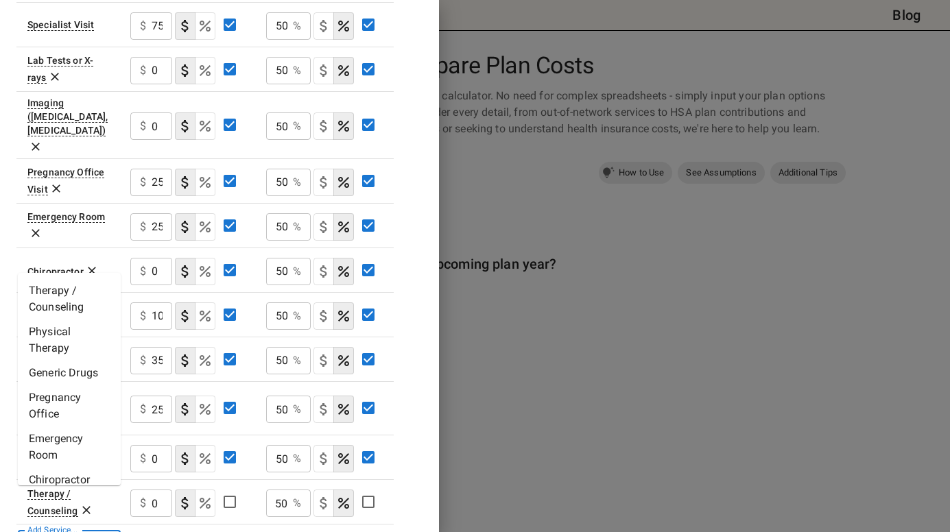
click at [72, 346] on li "Physical Therapy" at bounding box center [69, 340] width 103 height 41
type input "**********"
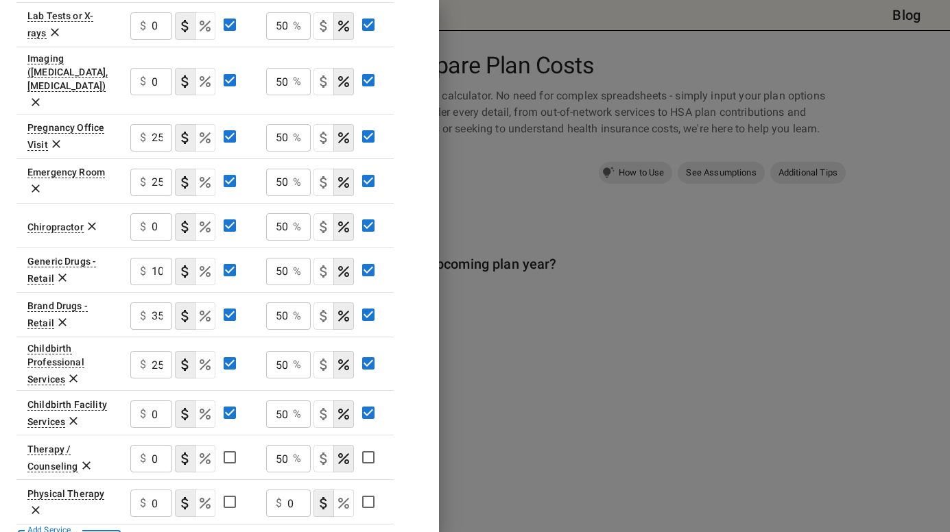
click at [303, 490] on input "0" at bounding box center [298, 503] width 23 height 27
type input "50"
click at [342, 495] on icon "Select if this service charges coinsurance, a percentage of the medical expense…" at bounding box center [343, 503] width 16 height 16
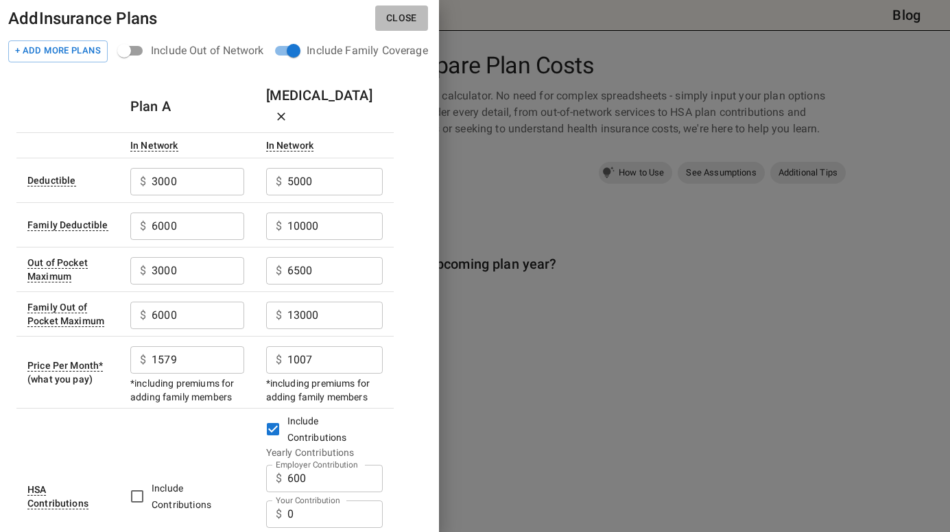
click at [405, 23] on button "Close" at bounding box center [401, 17] width 53 height 25
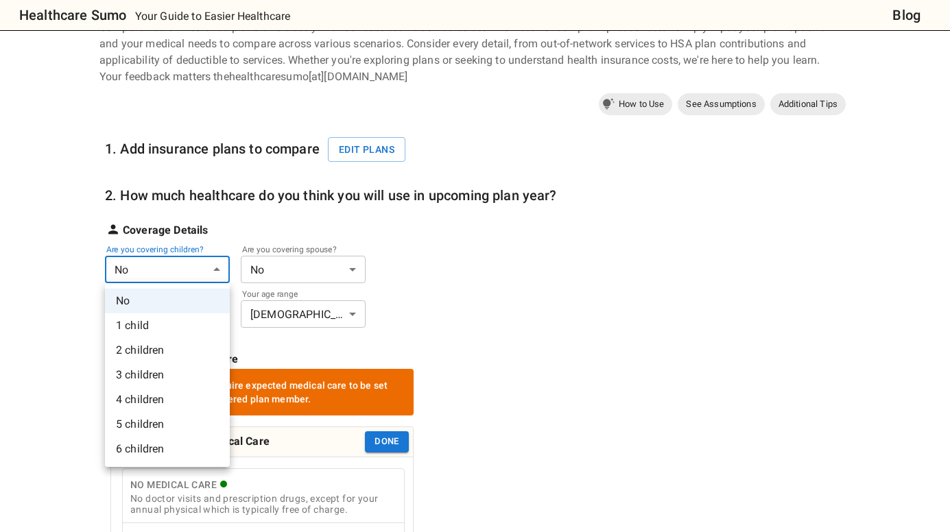
click at [196, 320] on li "1 child" at bounding box center [167, 326] width 125 height 25
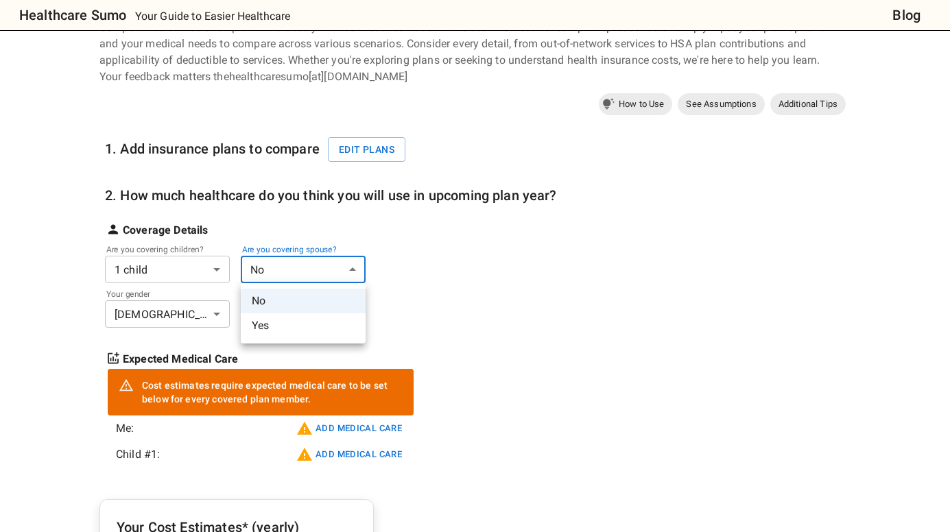
click at [278, 318] on li "Yes" at bounding box center [303, 326] width 125 height 25
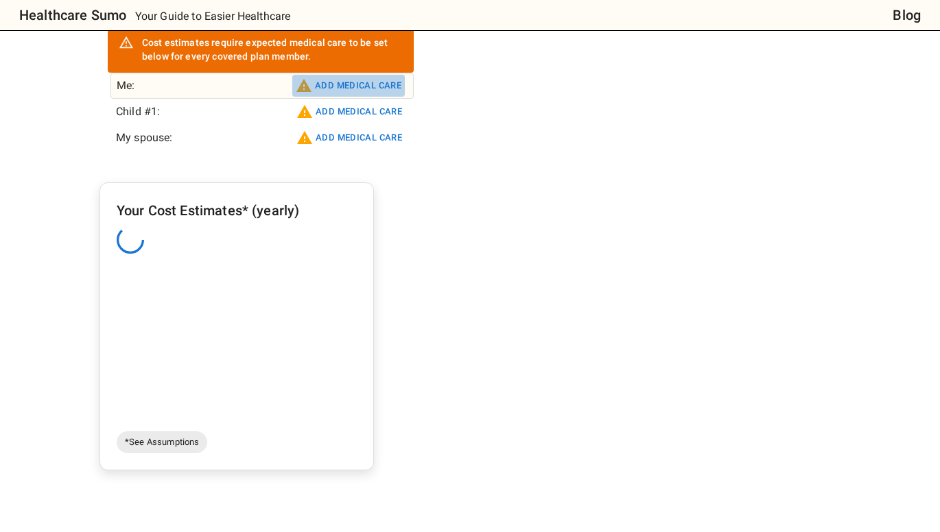
click at [358, 75] on button "Add medical care" at bounding box center [348, 86] width 113 height 22
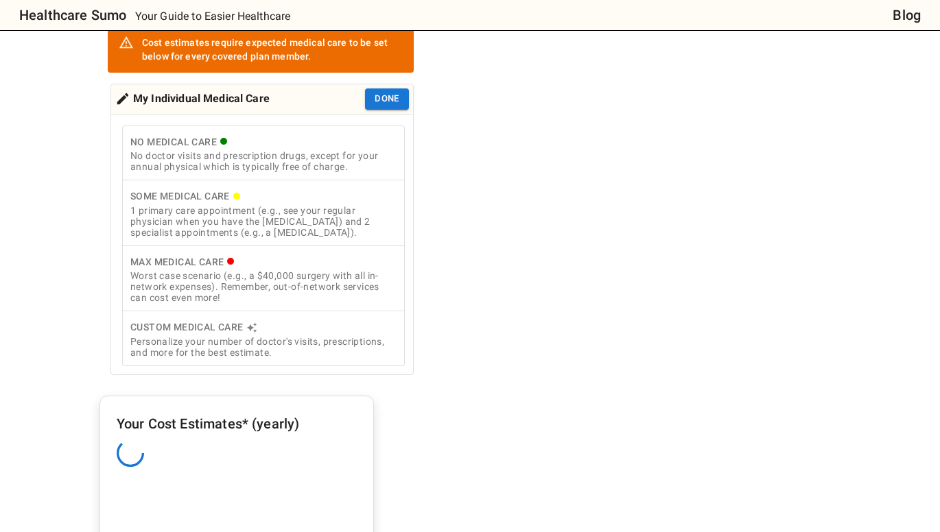
click at [324, 210] on div "1 primary care appointment (e.g., see your regular physician when you have the …" at bounding box center [263, 221] width 266 height 33
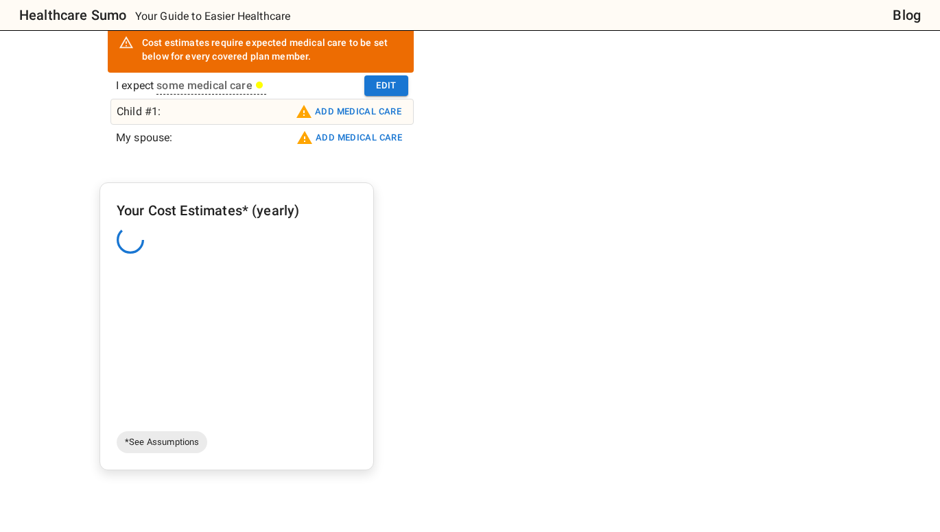
click at [346, 103] on button "Add medical care" at bounding box center [348, 112] width 113 height 22
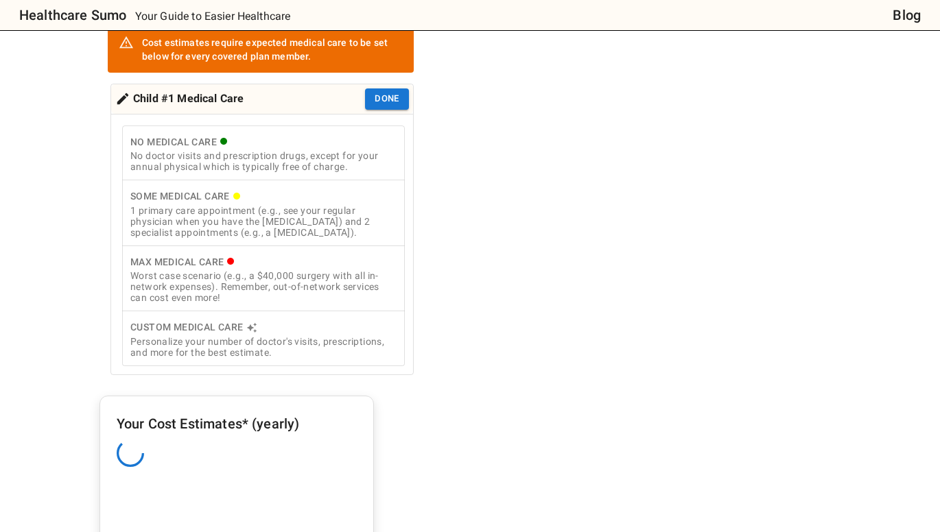
click at [332, 205] on div "Some Medical Care" at bounding box center [263, 196] width 266 height 17
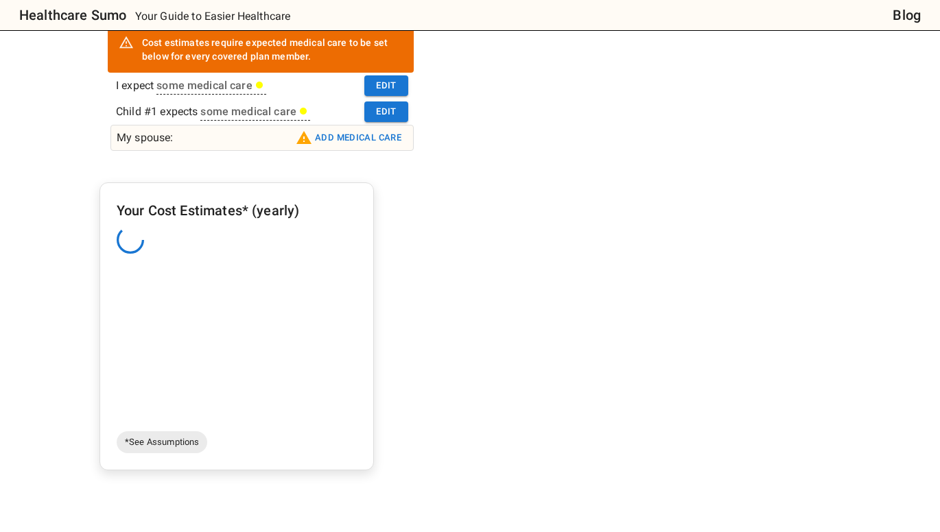
click at [346, 127] on button "Add medical care" at bounding box center [348, 138] width 113 height 22
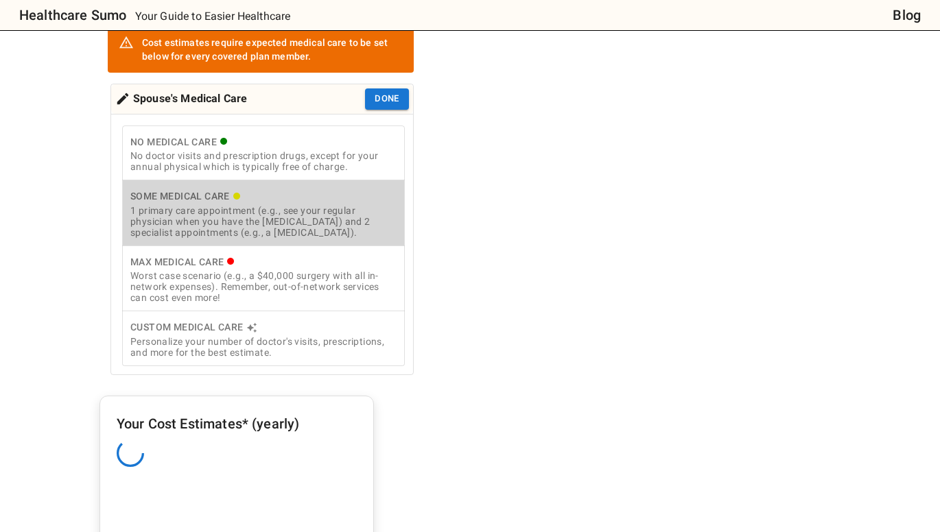
click at [344, 202] on div "Some Medical Care" at bounding box center [263, 196] width 266 height 17
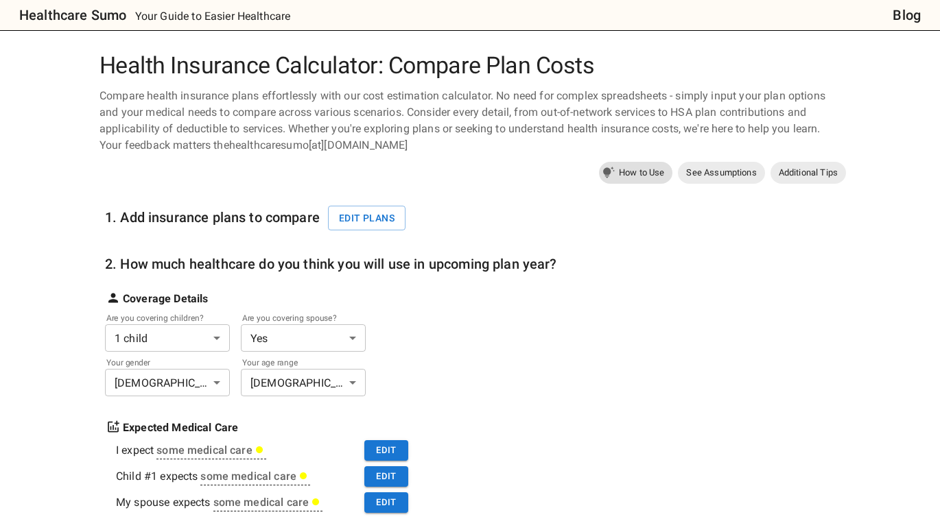
click at [639, 172] on span "How to Use" at bounding box center [642, 173] width 62 height 14
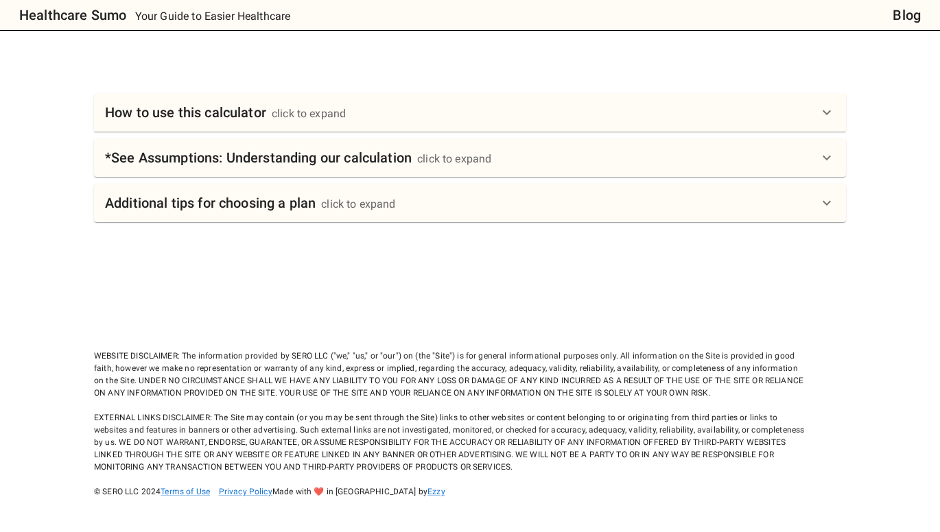
click at [818, 108] on div "How to use this calculator click to expand" at bounding box center [461, 113] width 713 height 22
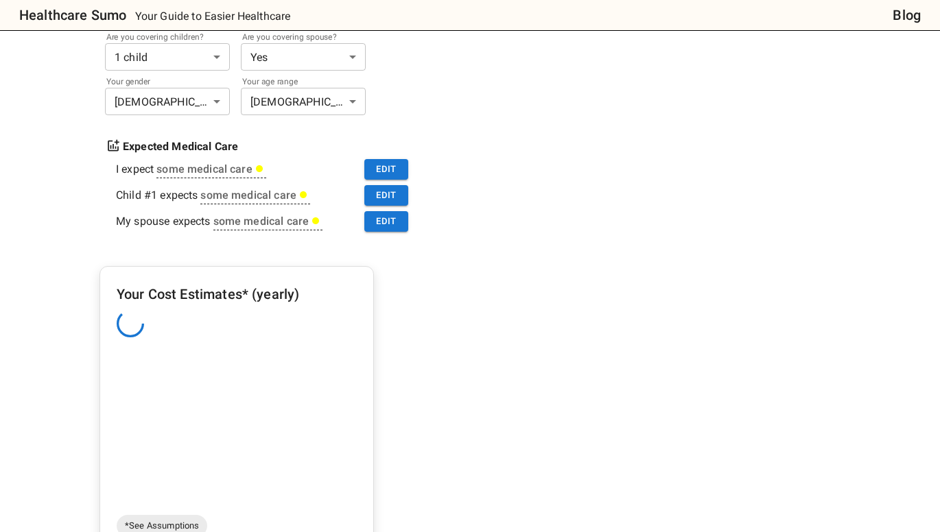
scroll to position [412, 0]
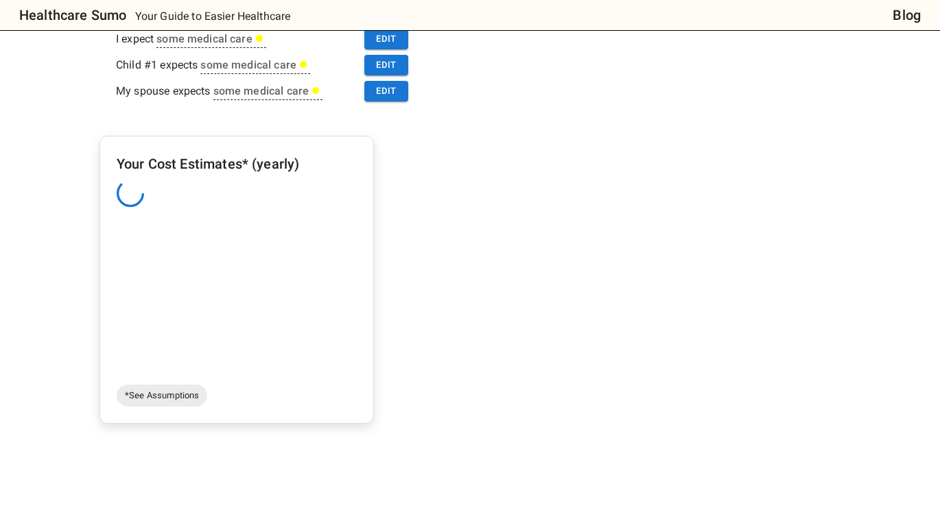
click at [287, 198] on div at bounding box center [237, 193] width 240 height 27
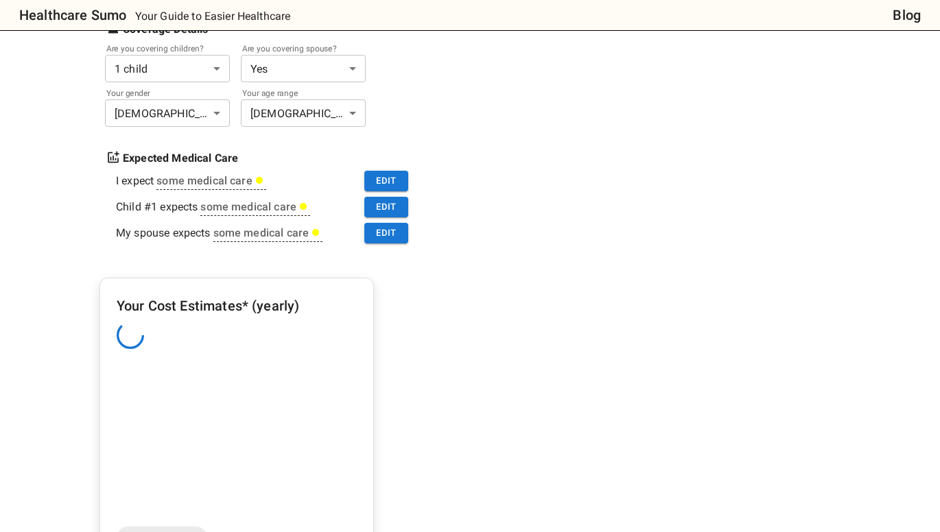
scroll to position [274, 0]
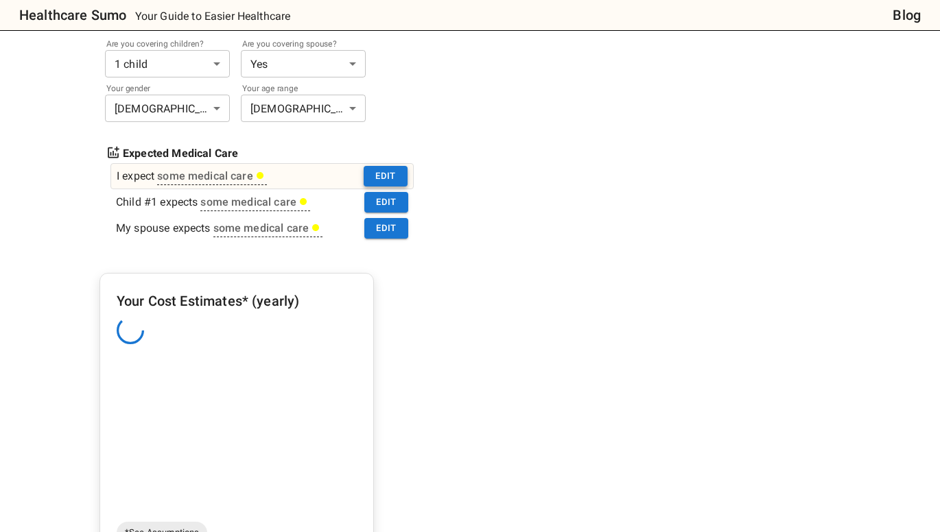
click at [397, 175] on button "Edit" at bounding box center [386, 176] width 44 height 21
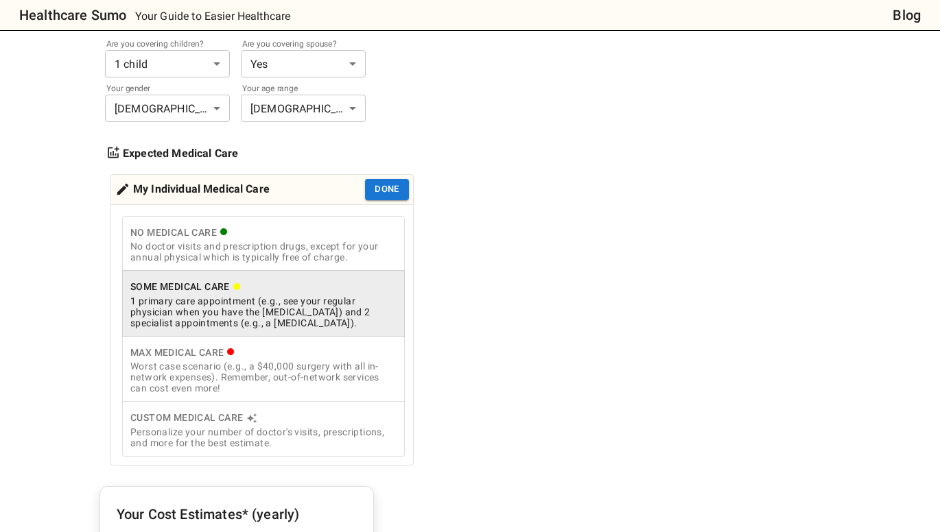
click at [340, 438] on div "Personalize your number of doctor's visits, prescriptions, and more for the bes…" at bounding box center [263, 438] width 266 height 22
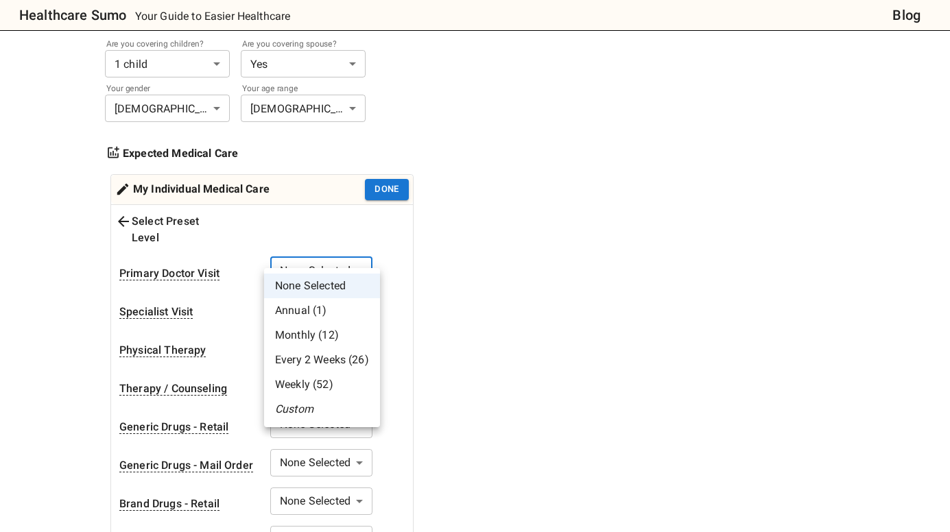
click at [361, 311] on li "Annual (1)" at bounding box center [322, 310] width 116 height 25
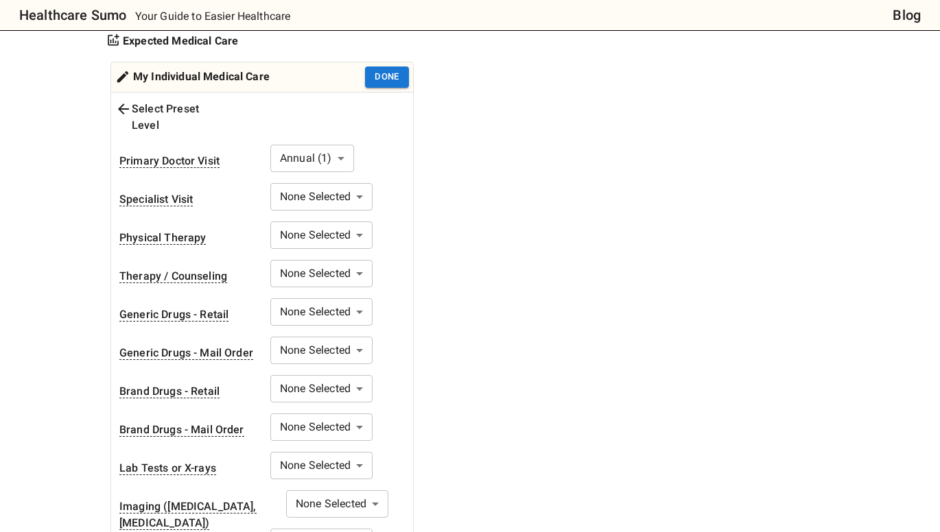
scroll to position [412, 0]
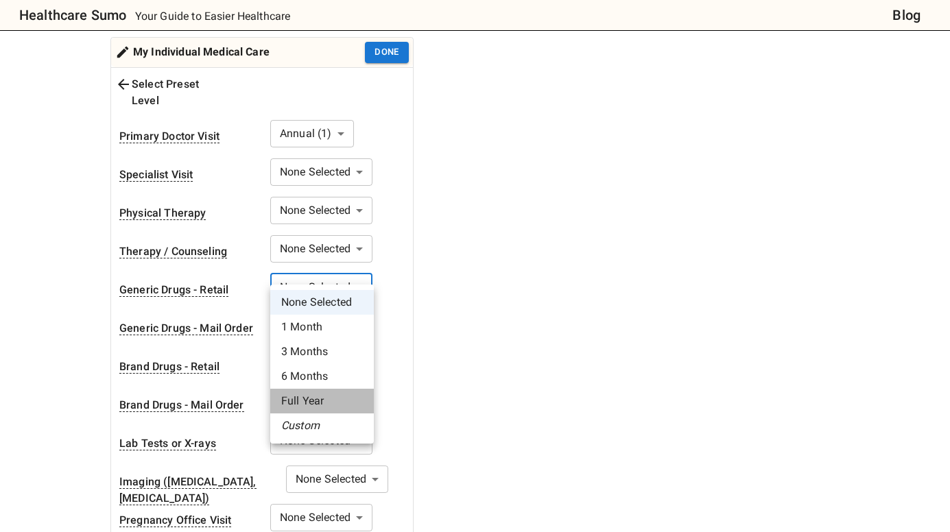
click at [346, 398] on li "Full Year" at bounding box center [322, 401] width 104 height 25
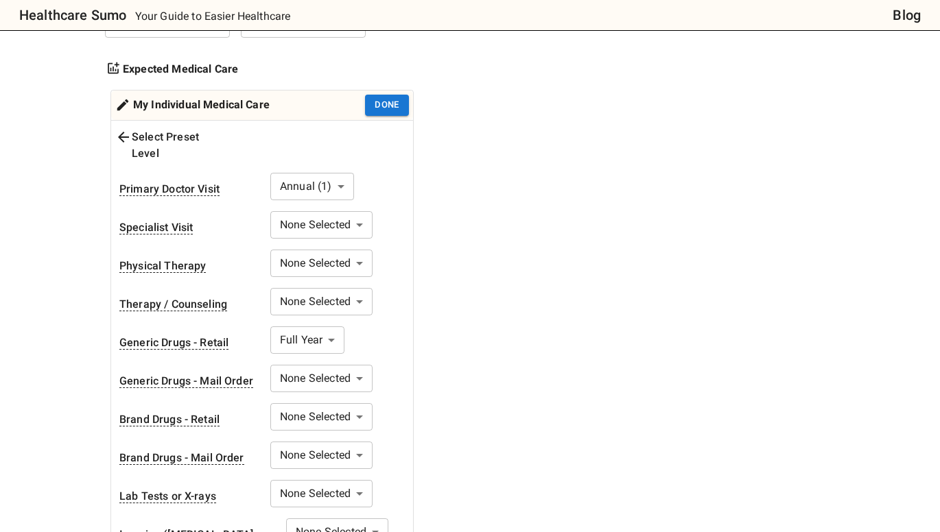
scroll to position [206, 0]
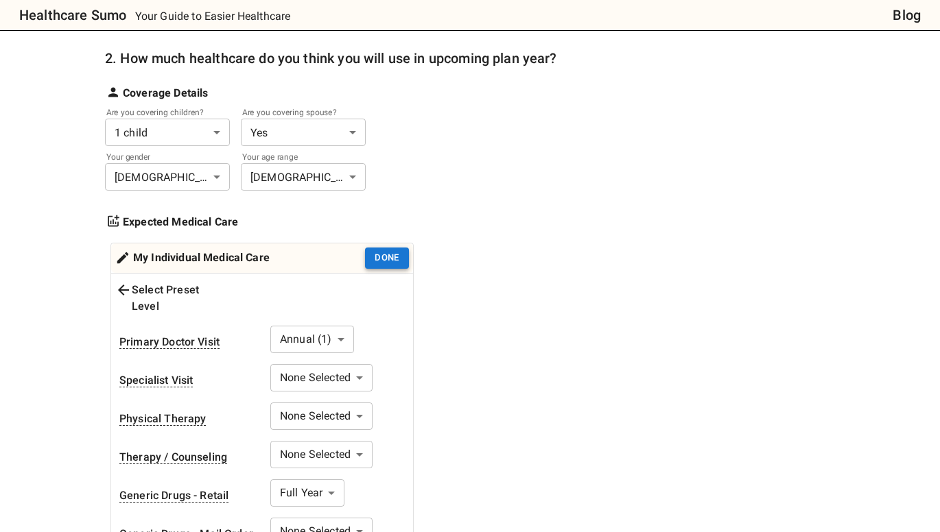
click at [388, 253] on button "Done" at bounding box center [387, 258] width 44 height 21
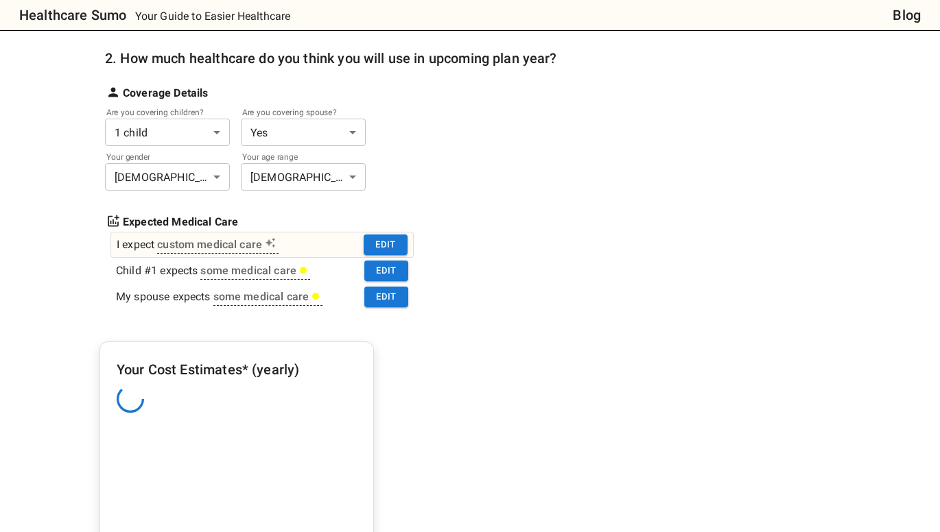
click at [408, 240] on div "I expect custom medical care Edit" at bounding box center [261, 245] width 303 height 26
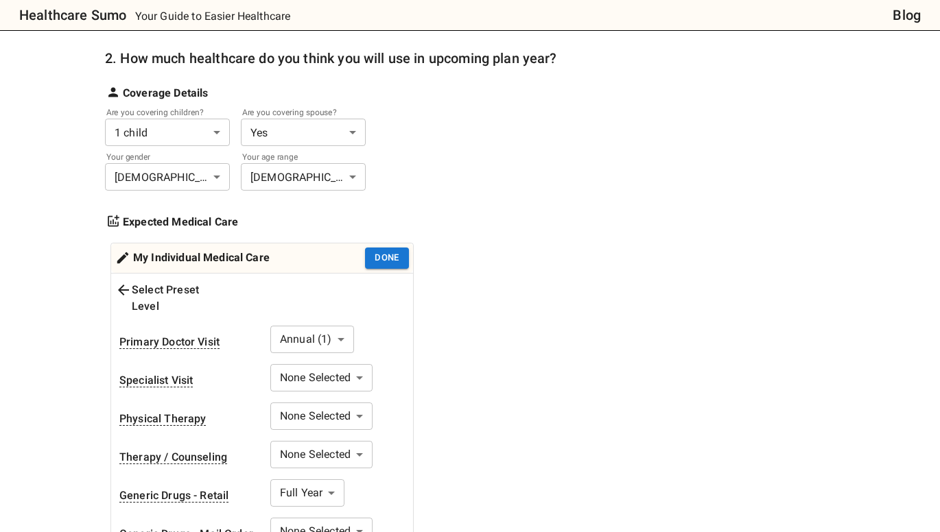
click at [215, 287] on div "Select Preset Level" at bounding box center [171, 298] width 113 height 33
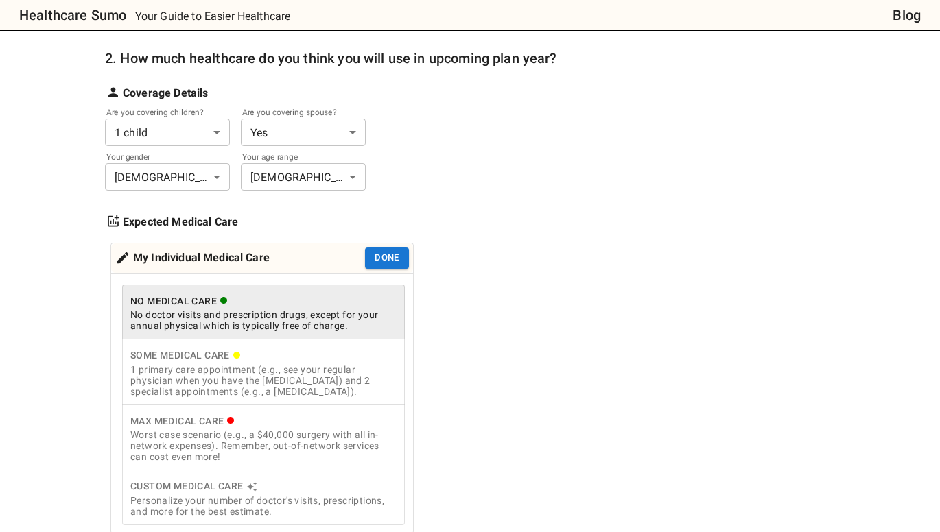
click at [286, 319] on div "No doctor visits and prescription drugs, except for your annual physical which …" at bounding box center [263, 320] width 266 height 22
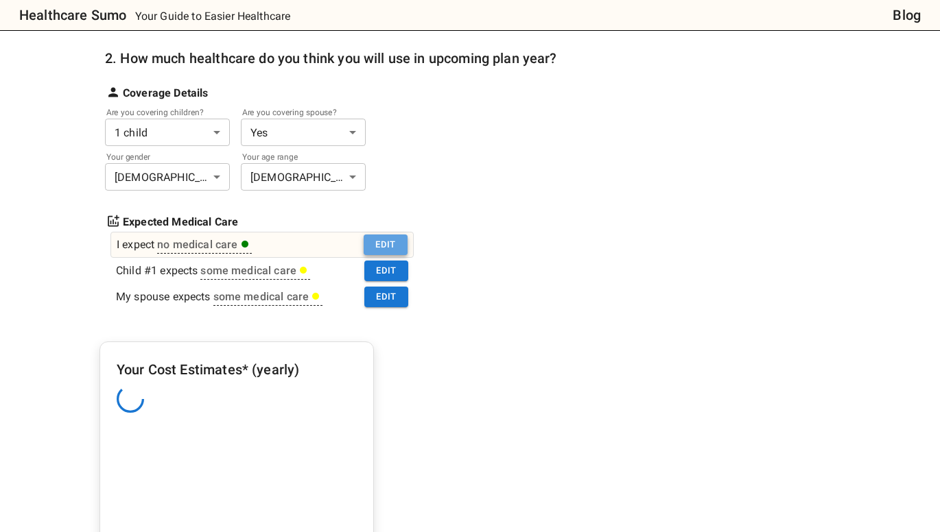
click at [399, 241] on button "Edit" at bounding box center [386, 245] width 44 height 21
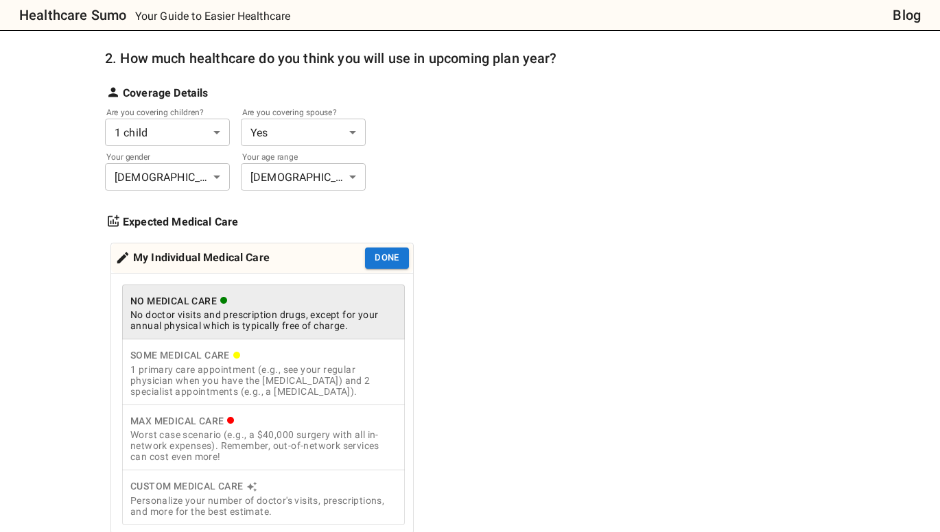
click at [382, 307] on div "No Medical Care" at bounding box center [263, 301] width 266 height 17
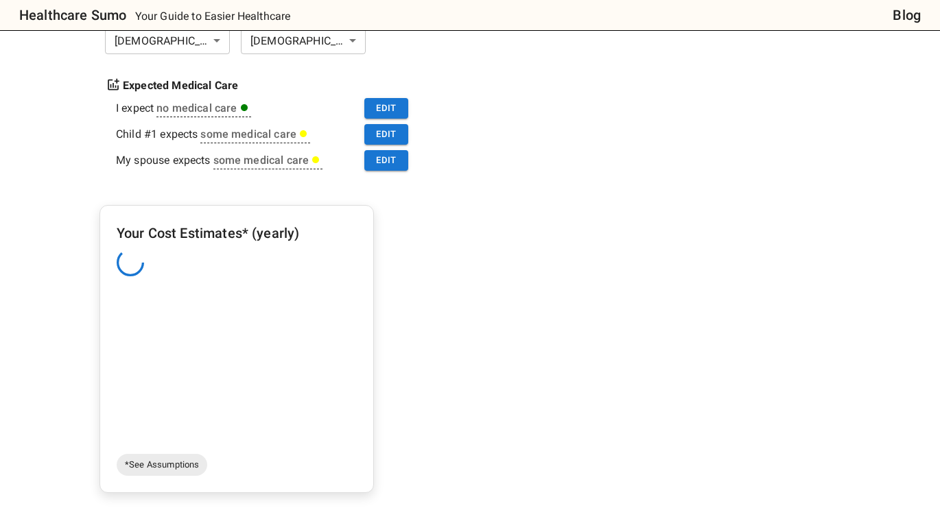
scroll to position [343, 0]
